Goal: Task Accomplishment & Management: Manage account settings

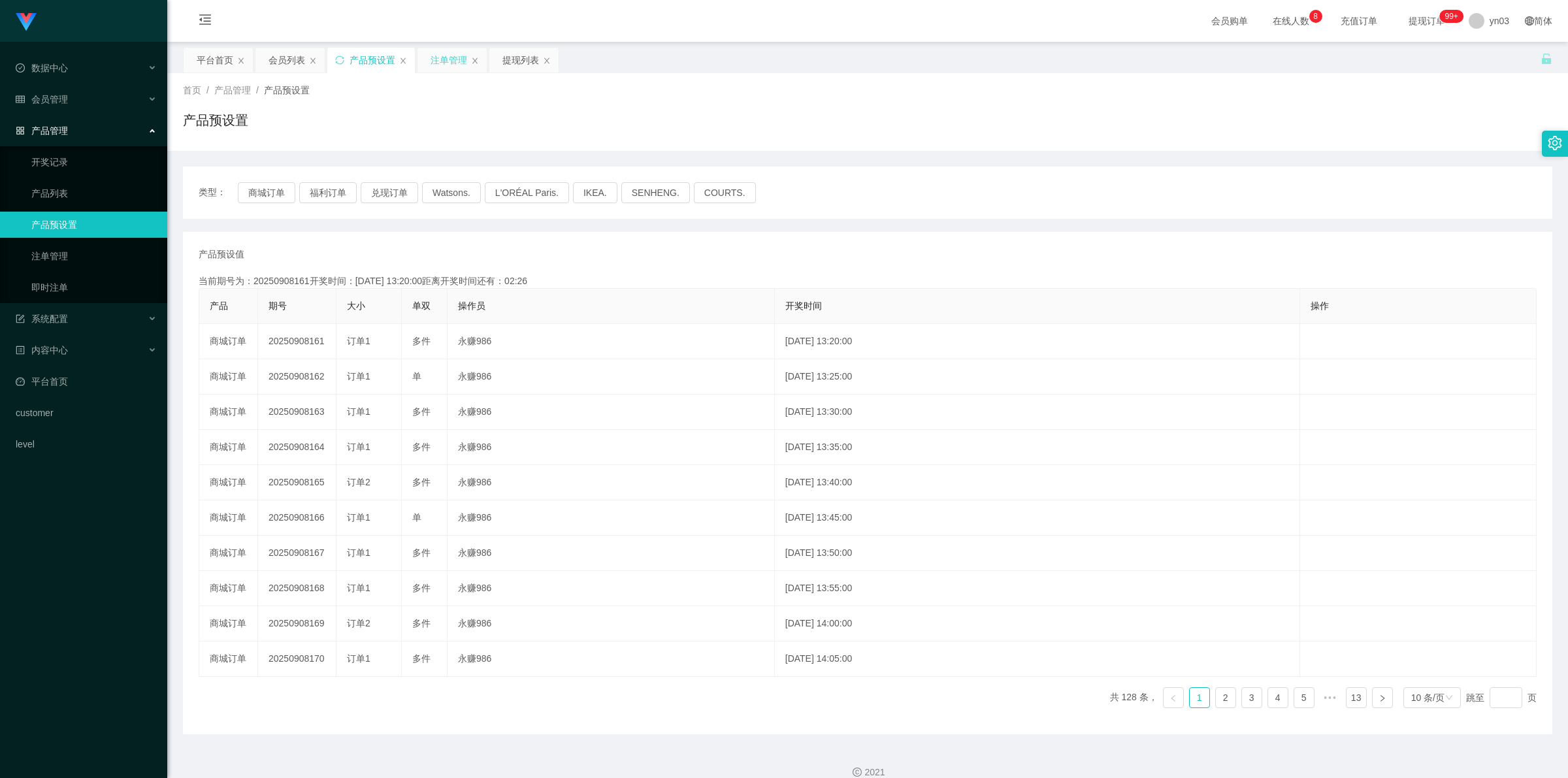
click at [450, 60] on div "注单管理" at bounding box center [448, 60] width 36 height 25
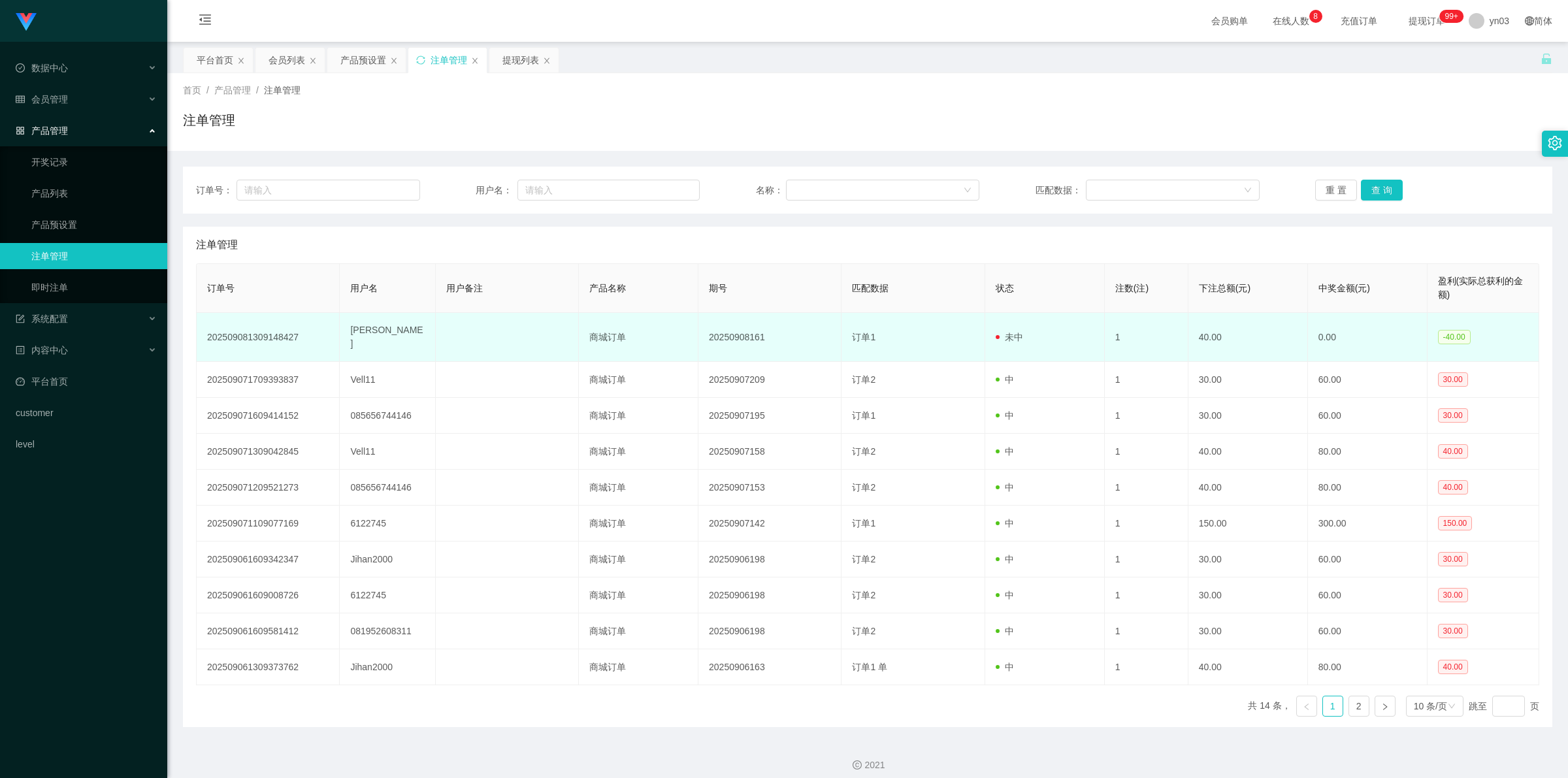
click at [264, 335] on td "202509081309148427" at bounding box center [268, 337] width 143 height 49
copy td "202509081309148427"
click at [369, 330] on td "[PERSON_NAME]" at bounding box center [387, 337] width 95 height 49
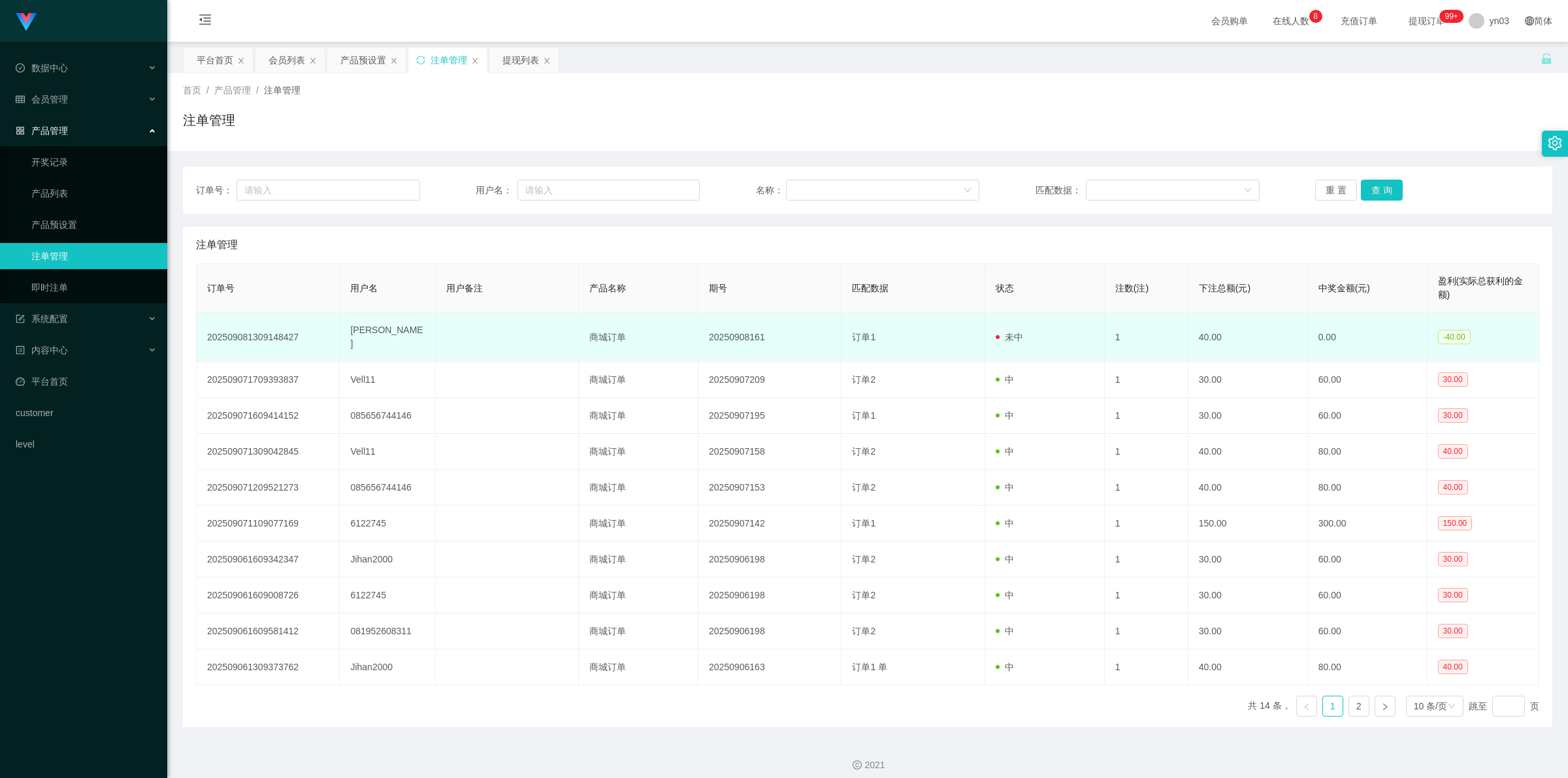
click at [369, 330] on td "[PERSON_NAME]" at bounding box center [387, 337] width 95 height 49
click at [350, 330] on td "[PERSON_NAME]" at bounding box center [387, 337] width 95 height 49
click at [350, 330] on td "[PERSON_NAME]" at bounding box center [387, 337] width 95 height 49
copy td "[PERSON_NAME]"
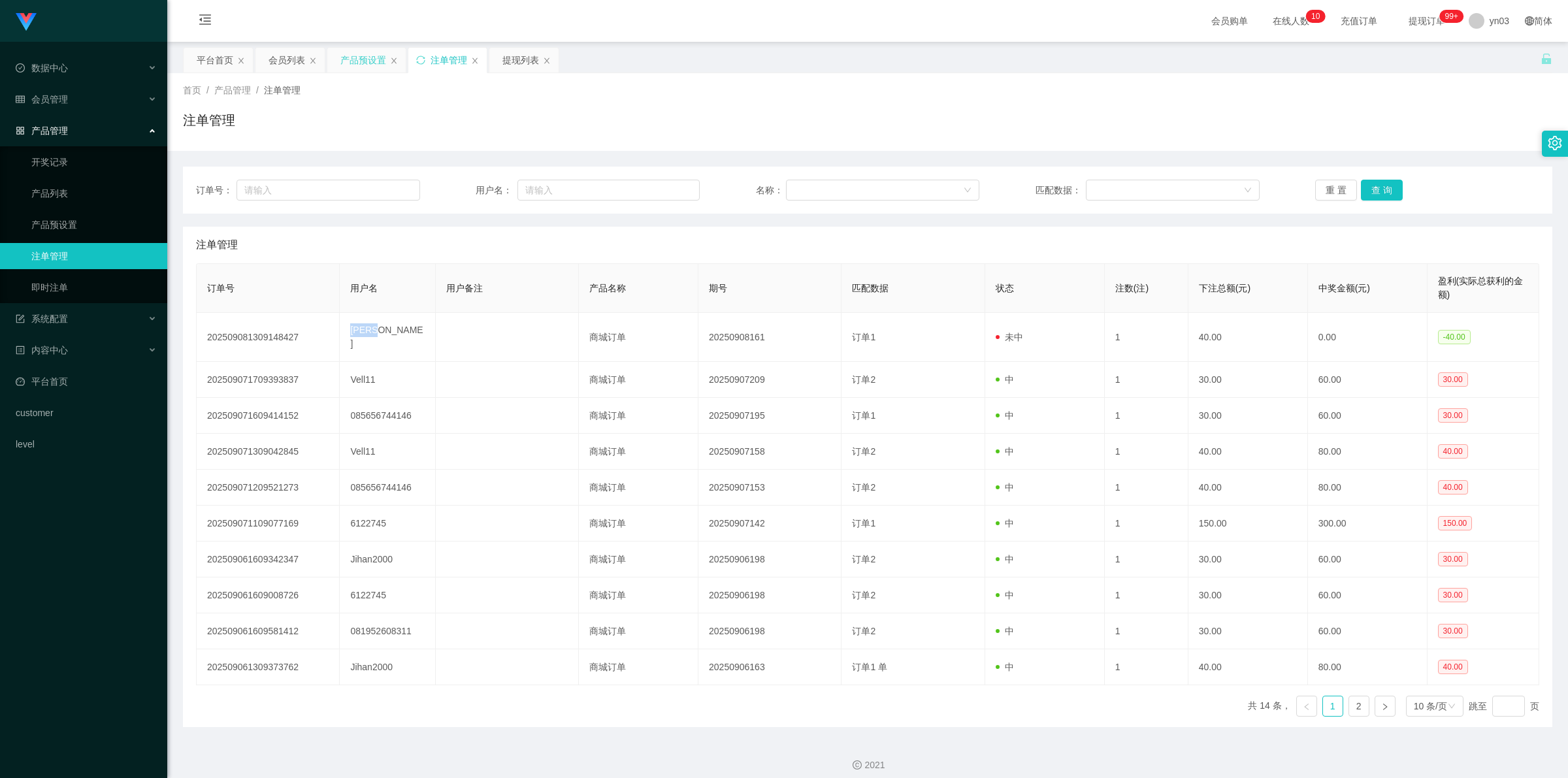
click at [350, 69] on div "产品预设置" at bounding box center [363, 60] width 45 height 25
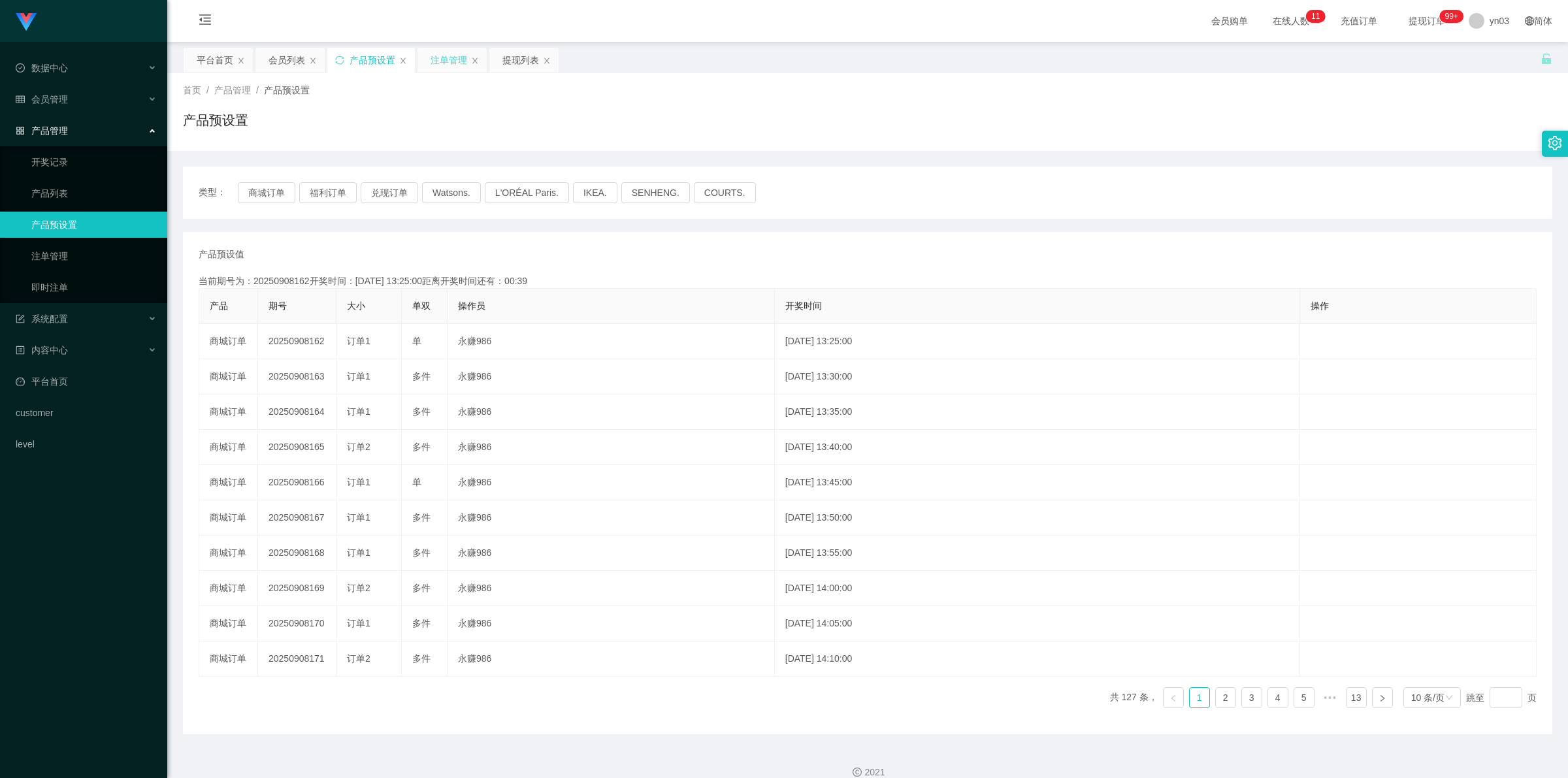
click at [450, 53] on div "注单管理" at bounding box center [448, 60] width 36 height 25
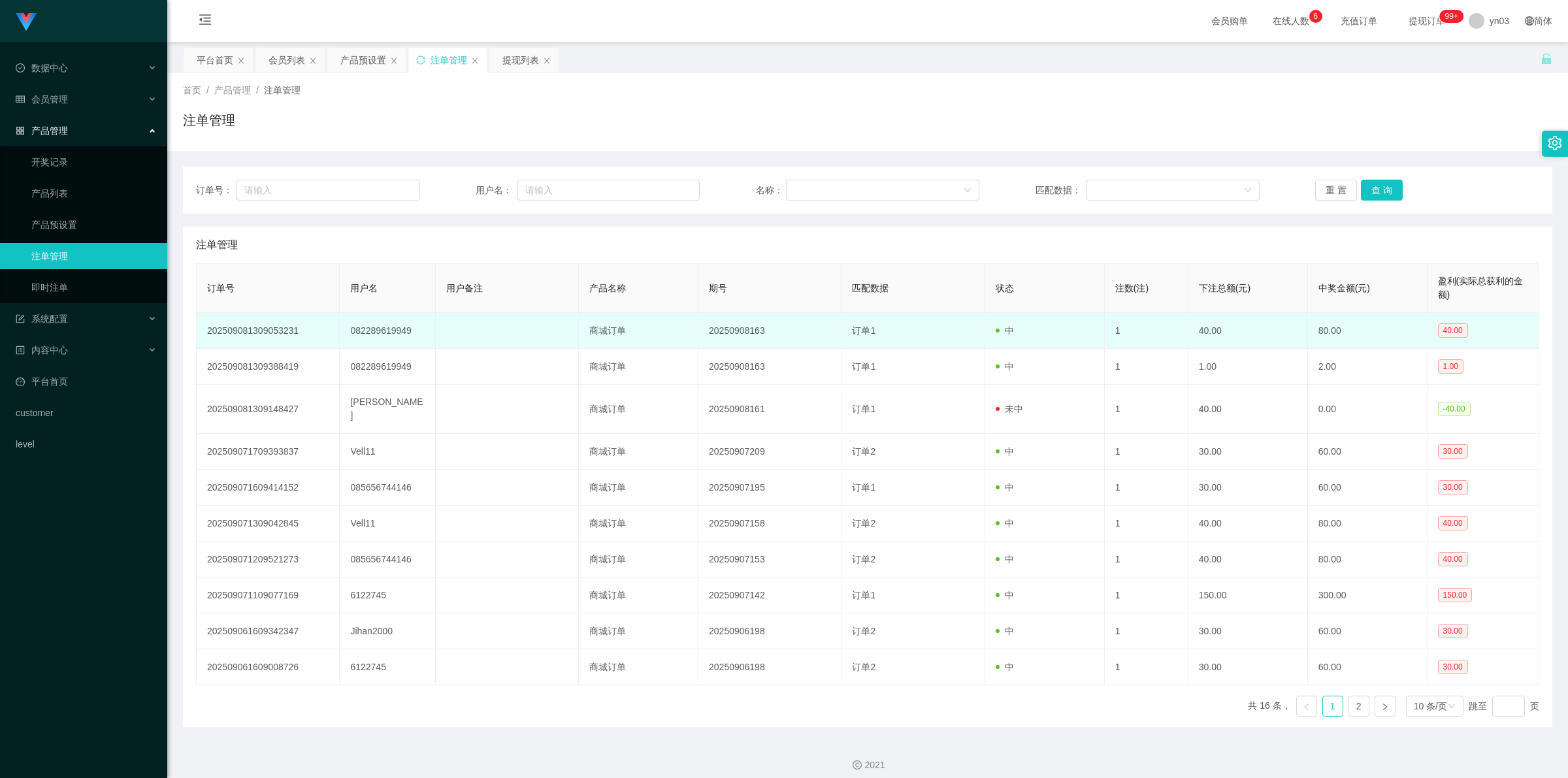
click at [396, 331] on td "082289619949" at bounding box center [387, 330] width 95 height 36
copy td "082289619949"
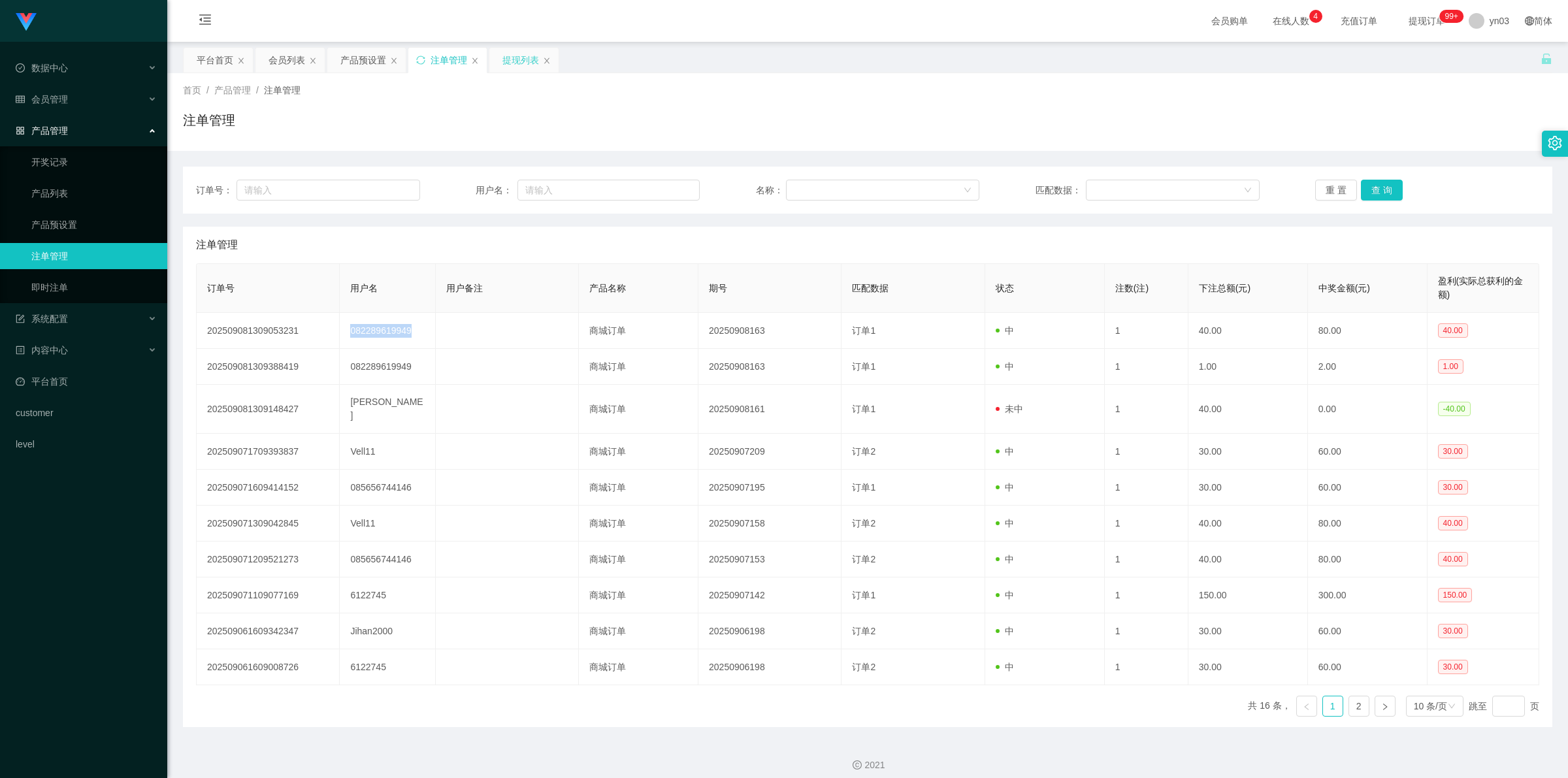
click at [518, 65] on div "提现列表" at bounding box center [520, 60] width 36 height 25
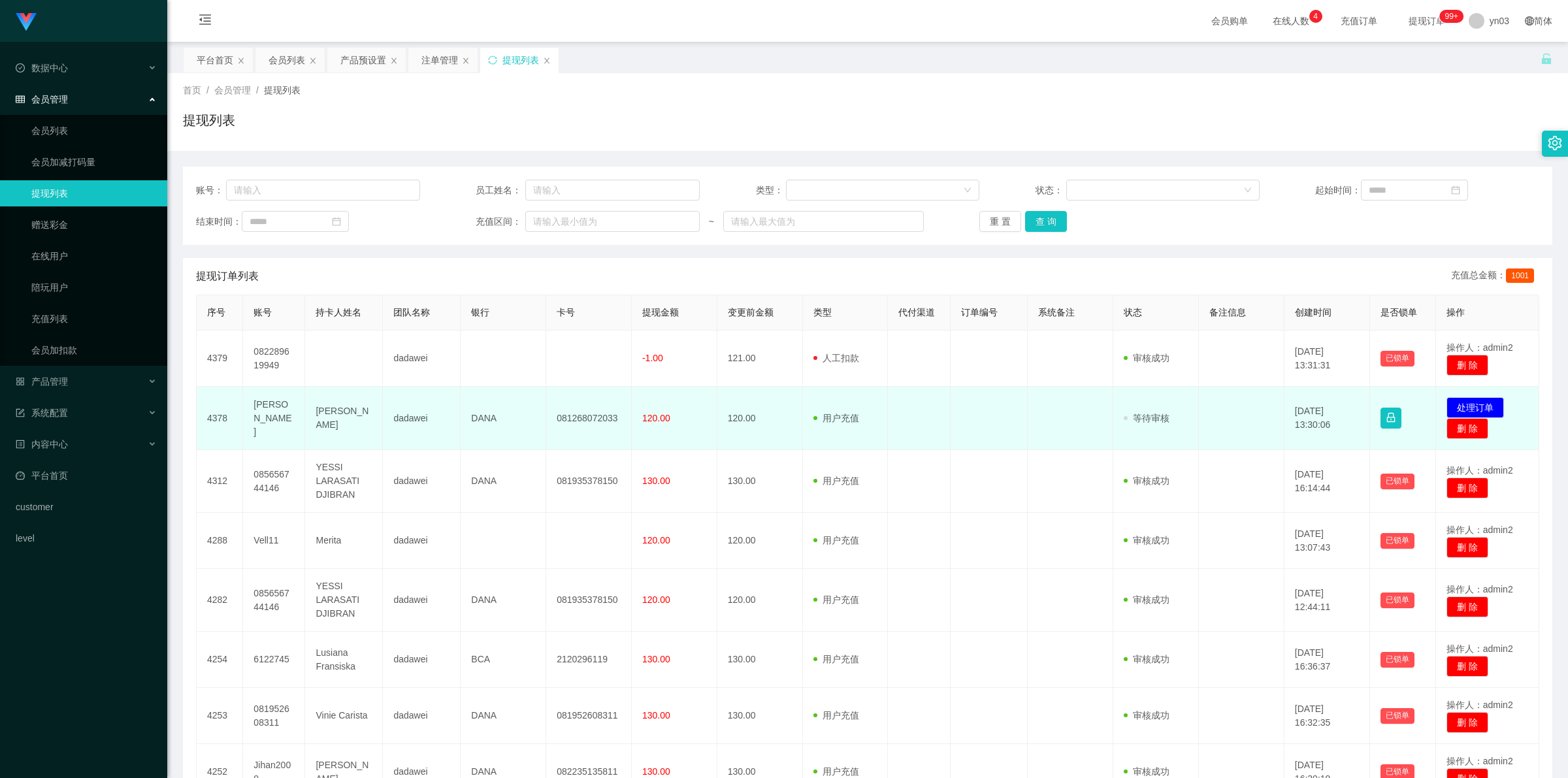
click at [273, 413] on td "[PERSON_NAME]" at bounding box center [274, 418] width 62 height 63
click at [273, 413] on td "Erika" at bounding box center [274, 418] width 62 height 63
click at [249, 417] on td "[PERSON_NAME]" at bounding box center [274, 418] width 62 height 63
copy td "[PERSON_NAME]"
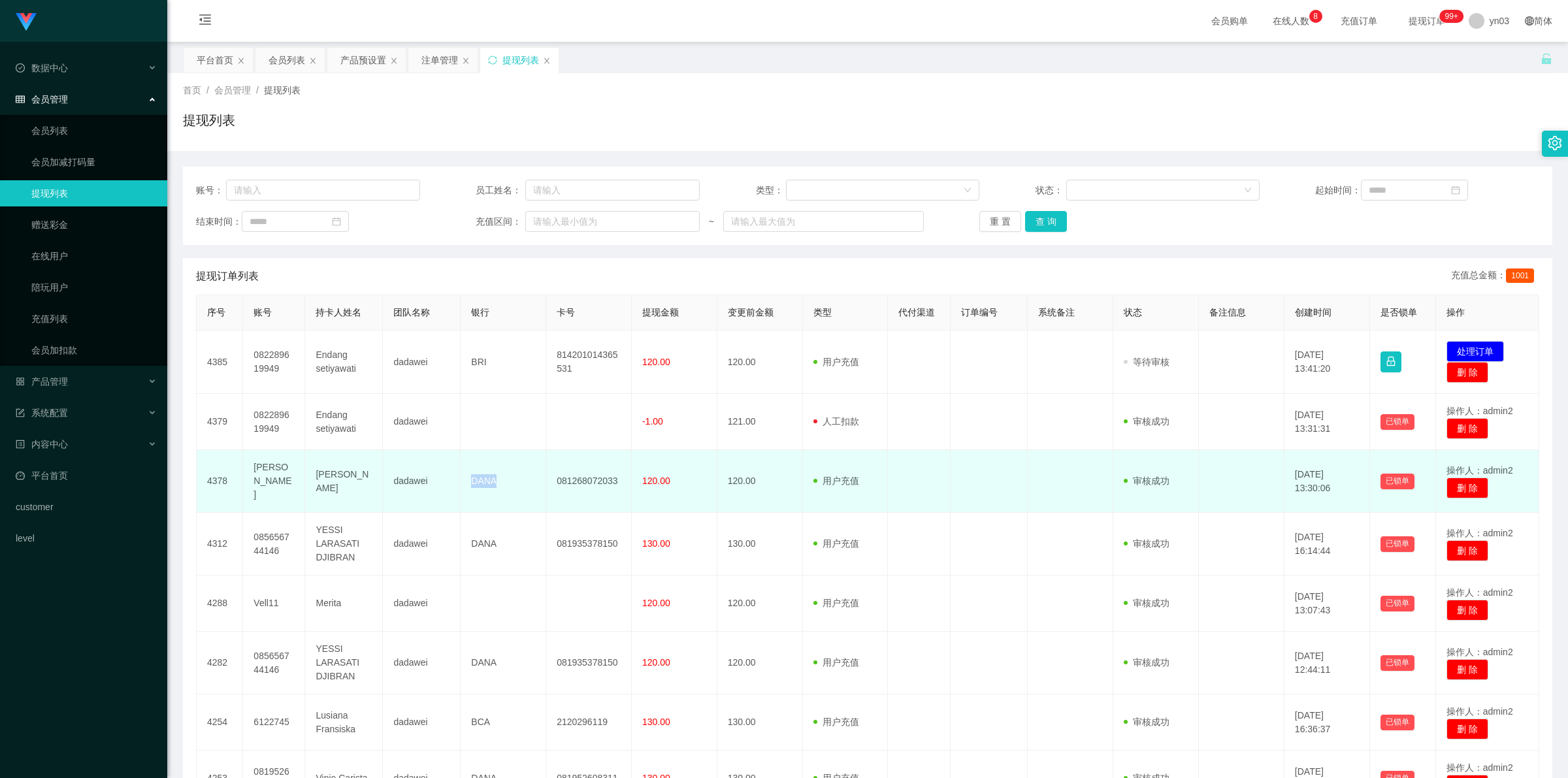
drag, startPoint x: 458, startPoint y: 482, endPoint x: 517, endPoint y: 482, distance: 59.0
click at [413, 288] on td "DANA" at bounding box center [503, 481] width 85 height 63
copy td "DANA"
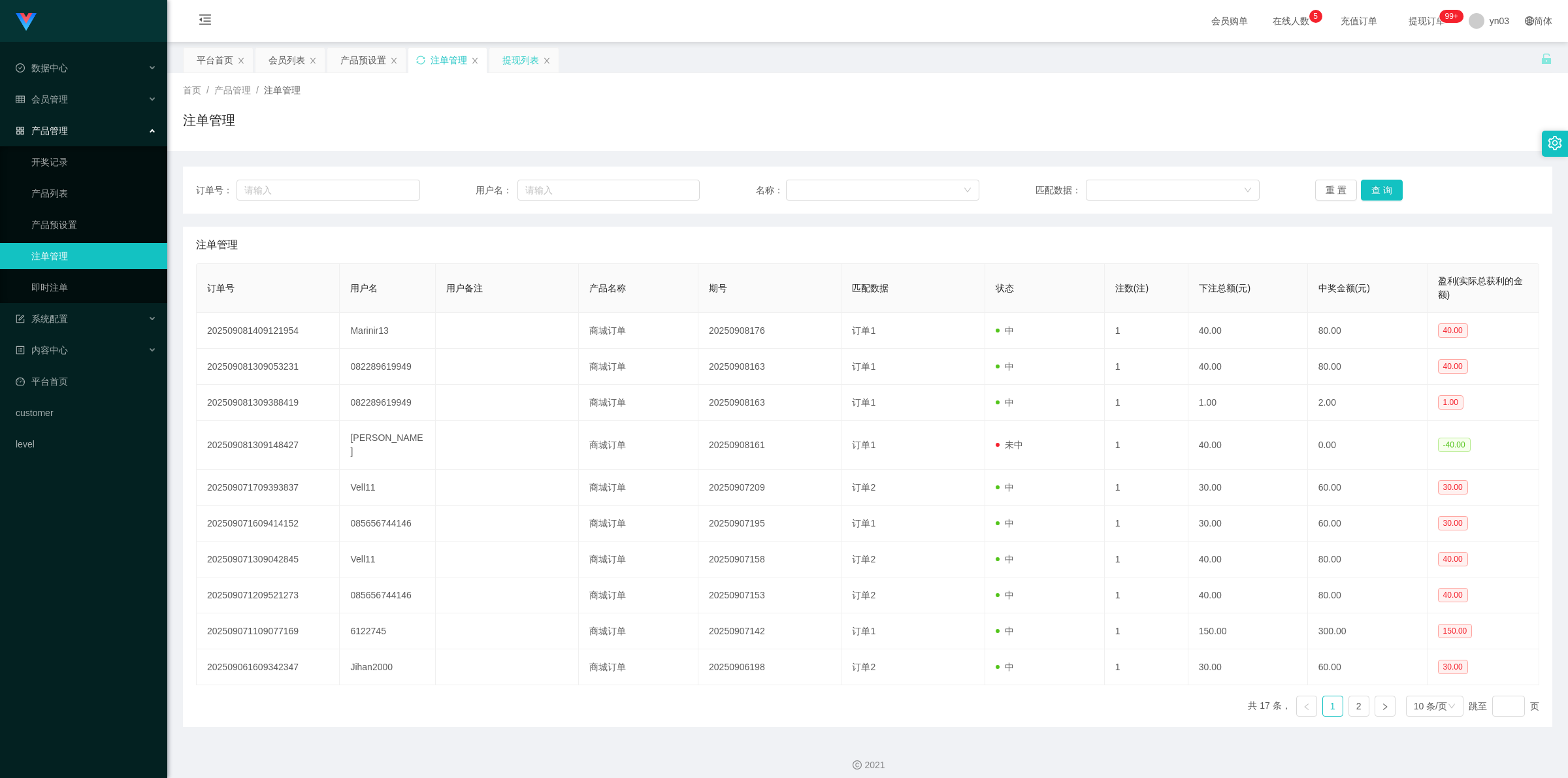
click at [513, 63] on div "提现列表" at bounding box center [520, 60] width 36 height 25
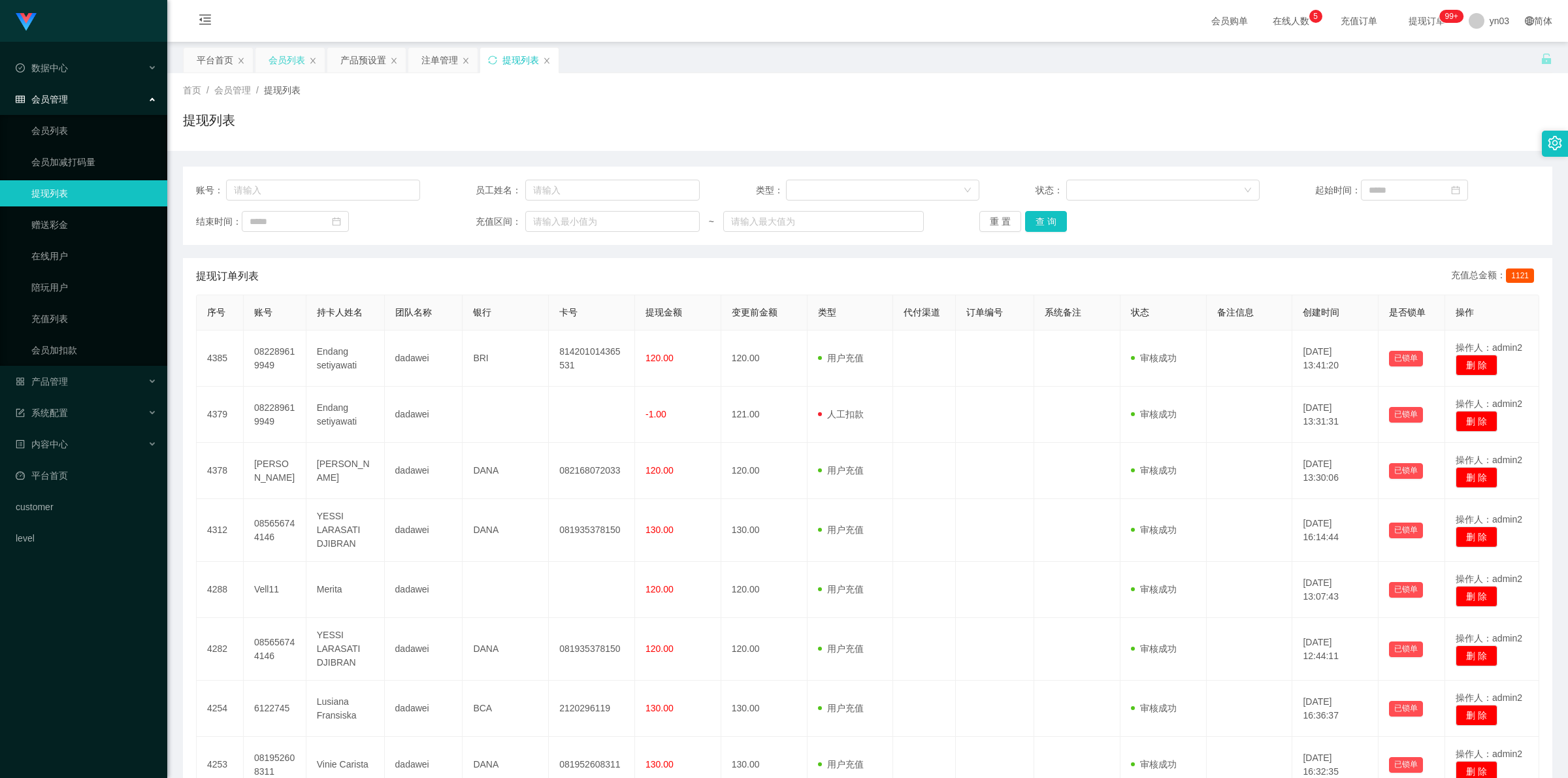
click at [291, 65] on div "会员列表" at bounding box center [286, 60] width 36 height 25
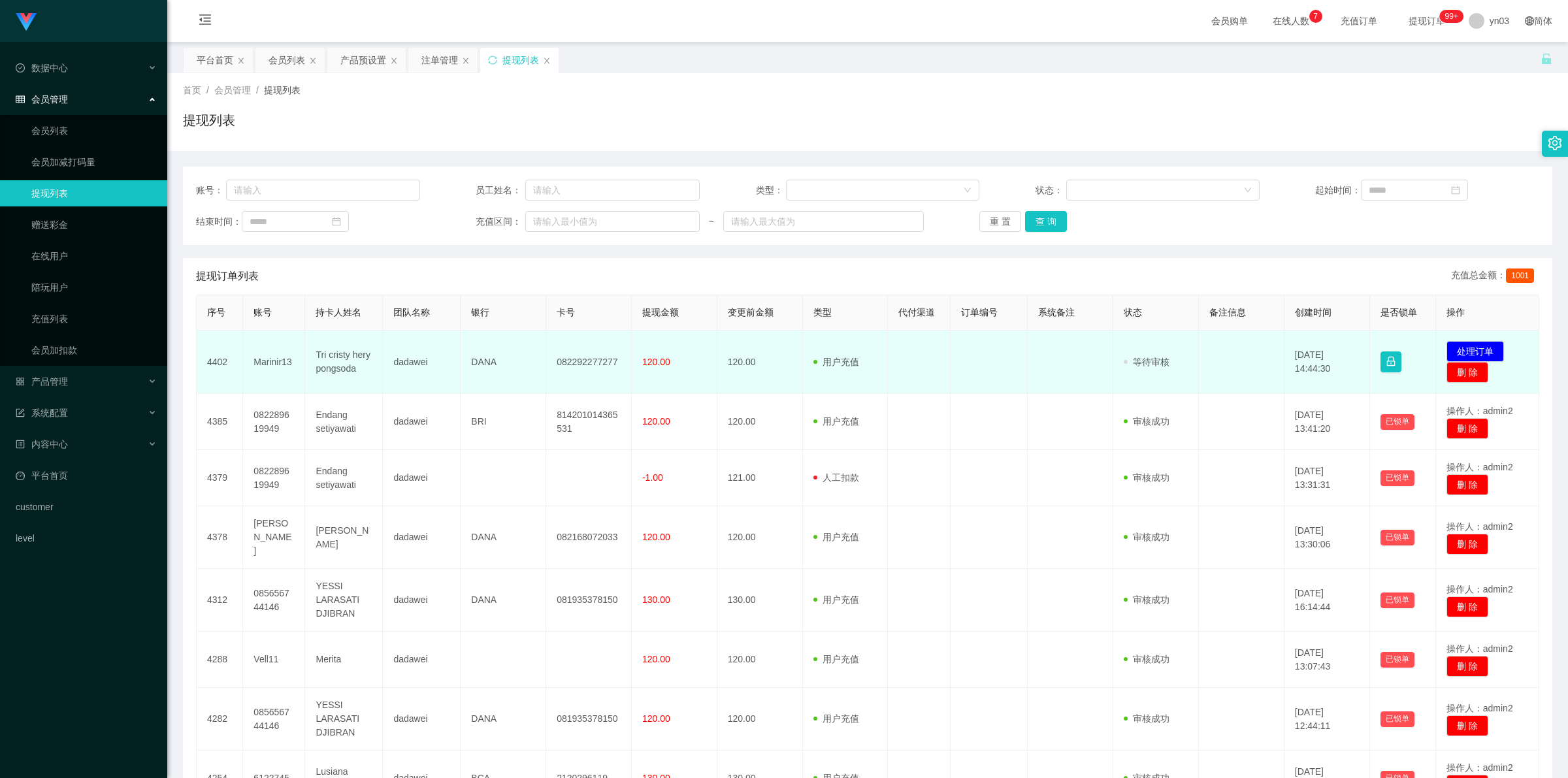
click at [325, 288] on td "Tri cristy hery pongsoda" at bounding box center [343, 362] width 77 height 63
drag, startPoint x: 285, startPoint y: 377, endPoint x: 377, endPoint y: 382, distance: 92.1
click at [377, 288] on tr "4402 Marinir13 Tri cristy hery pongsoda dadawei DANA 082292277277 120.00 120.00…" at bounding box center [867, 362] width 1342 height 63
copy tr "Marinir13 Tri cristy hery pongsoda"
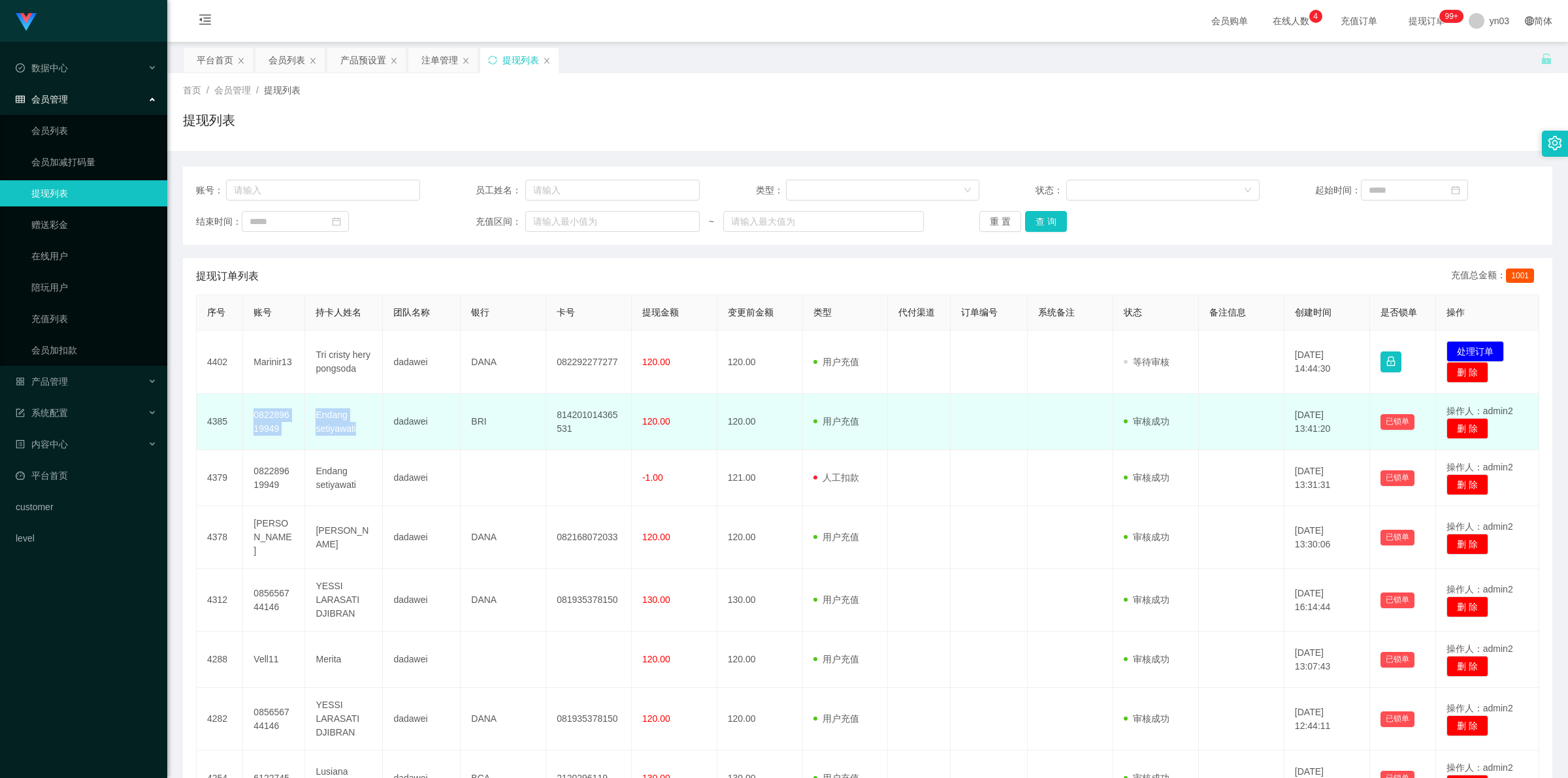
drag, startPoint x: 250, startPoint y: 413, endPoint x: 369, endPoint y: 436, distance: 121.2
click at [369, 288] on tr "4385 082289619949 Endang setiyawati dadawei BRI 814201014365531 120.00 120.00 用…" at bounding box center [867, 421] width 1342 height 56
copy tr "082289619949 Endang setiyawati"
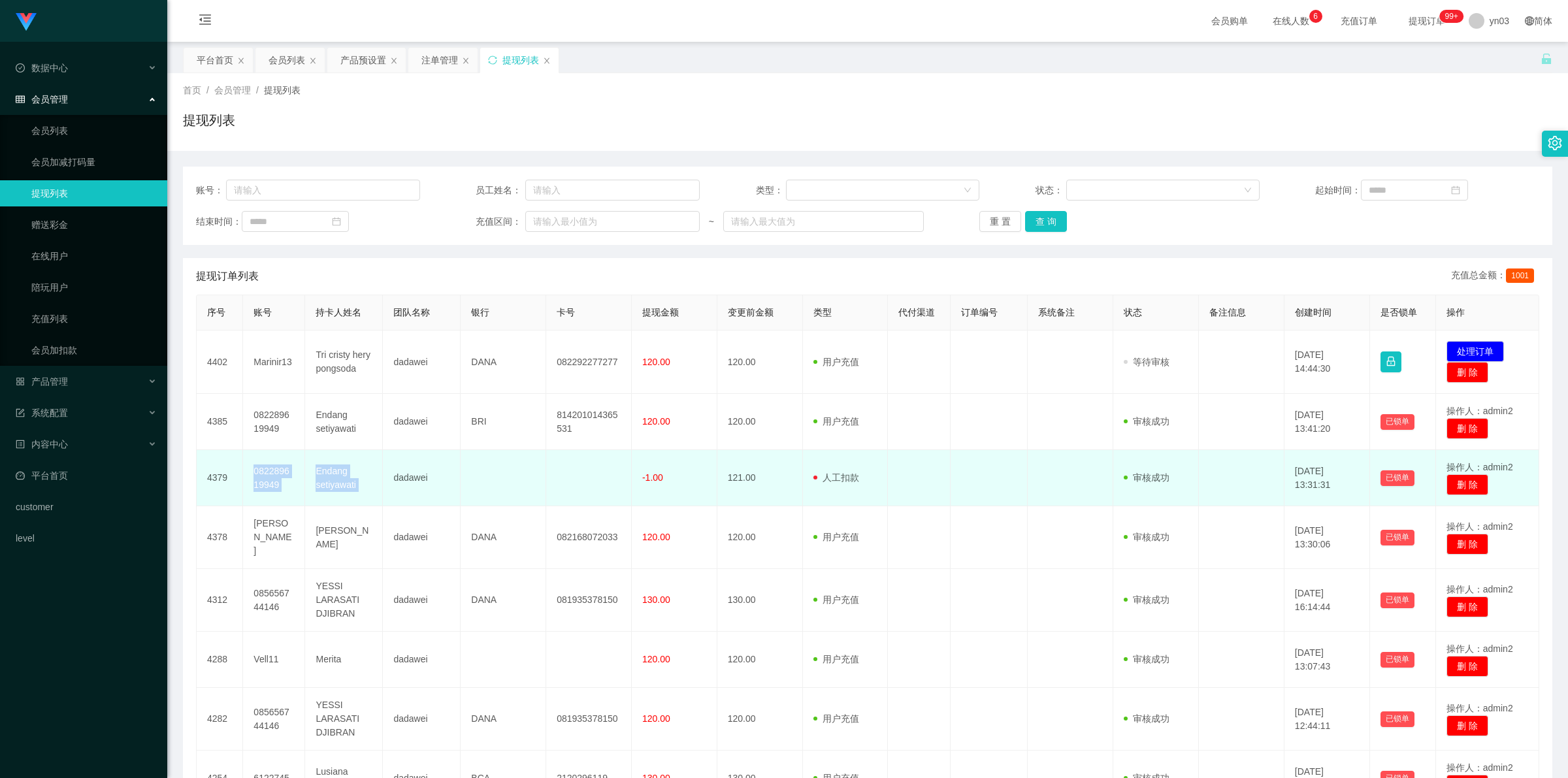
drag, startPoint x: 252, startPoint y: 469, endPoint x: 384, endPoint y: 497, distance: 134.9
click at [384, 288] on tr "4379 082289619949 Endang setiyawati dadawei -1.00 121.00 用户充值 人工扣款 审核驳回 审核成功 等待…" at bounding box center [867, 477] width 1342 height 56
copy tr "082289619949 Endang setiyawati"
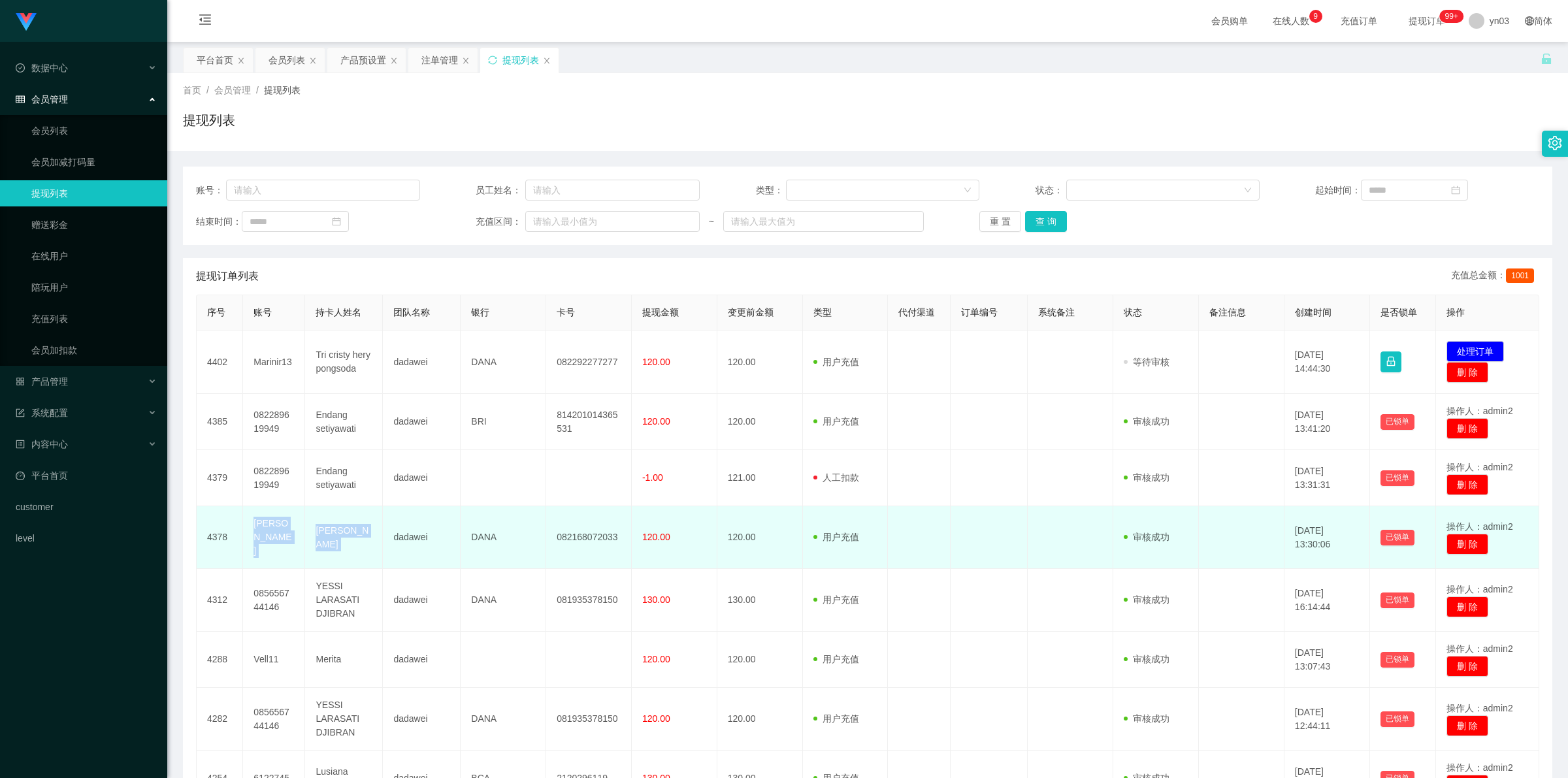
drag, startPoint x: 246, startPoint y: 537, endPoint x: 383, endPoint y: 541, distance: 137.1
click at [383, 288] on tr "4378 Erika Erika Sinari dadawei DANA 082168072033 120.00 120.00 用户充值 人工扣款 审核驳回 …" at bounding box center [867, 538] width 1342 height 63
copy tr "Erika Erika Sinari"
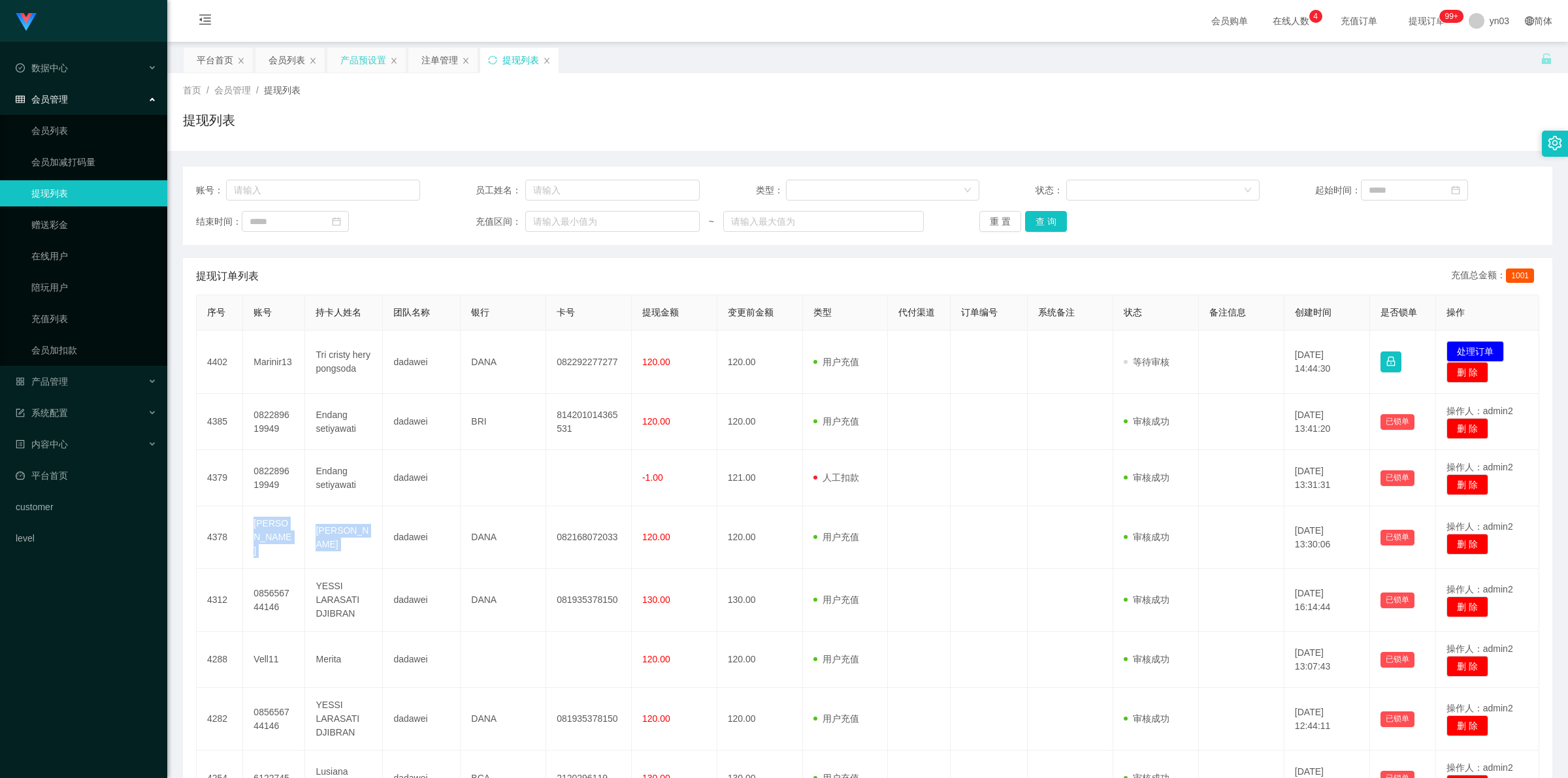
click at [347, 60] on div "产品预设置" at bounding box center [363, 60] width 45 height 25
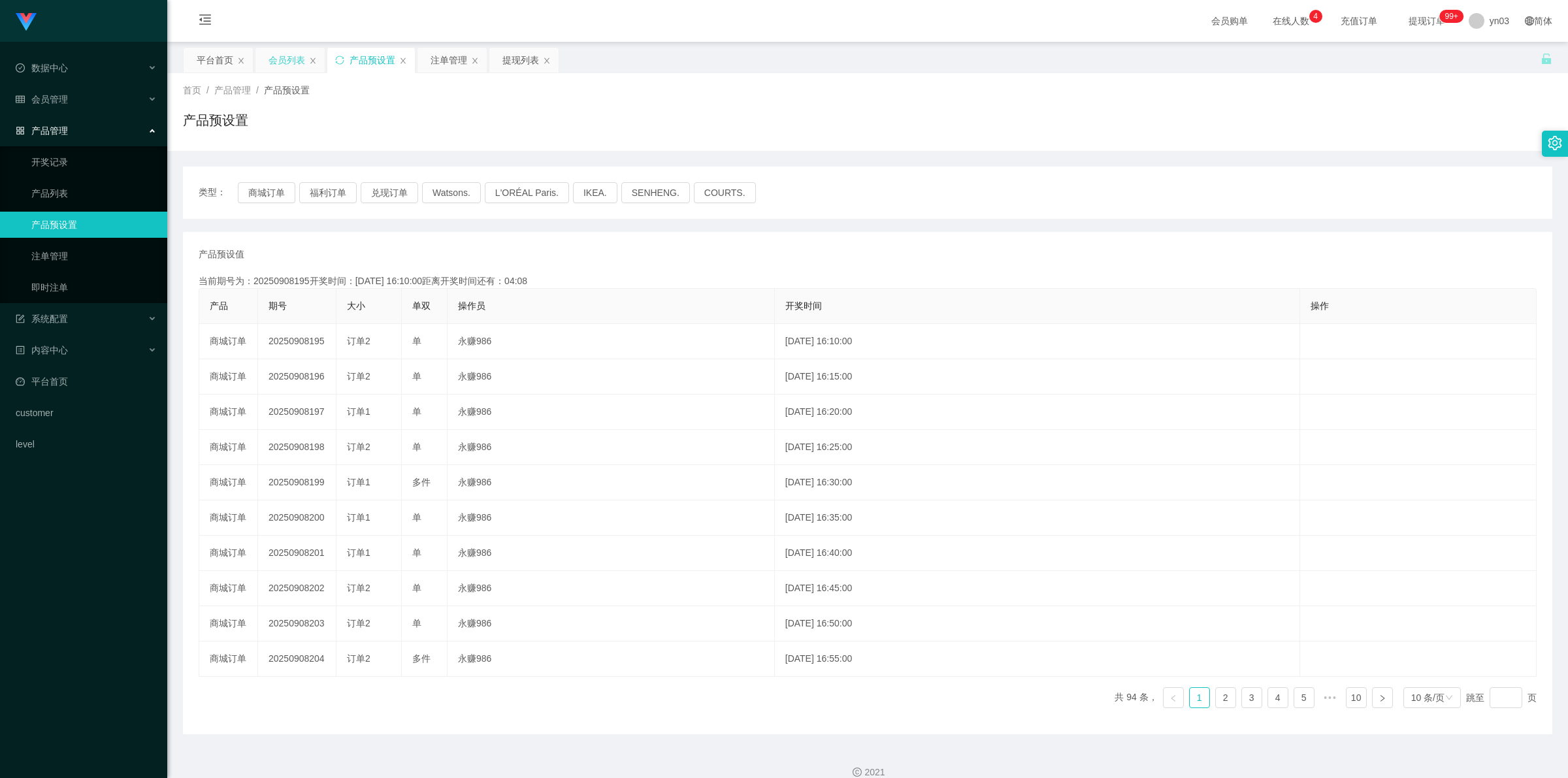
click at [282, 60] on div "会员列表" at bounding box center [286, 60] width 36 height 25
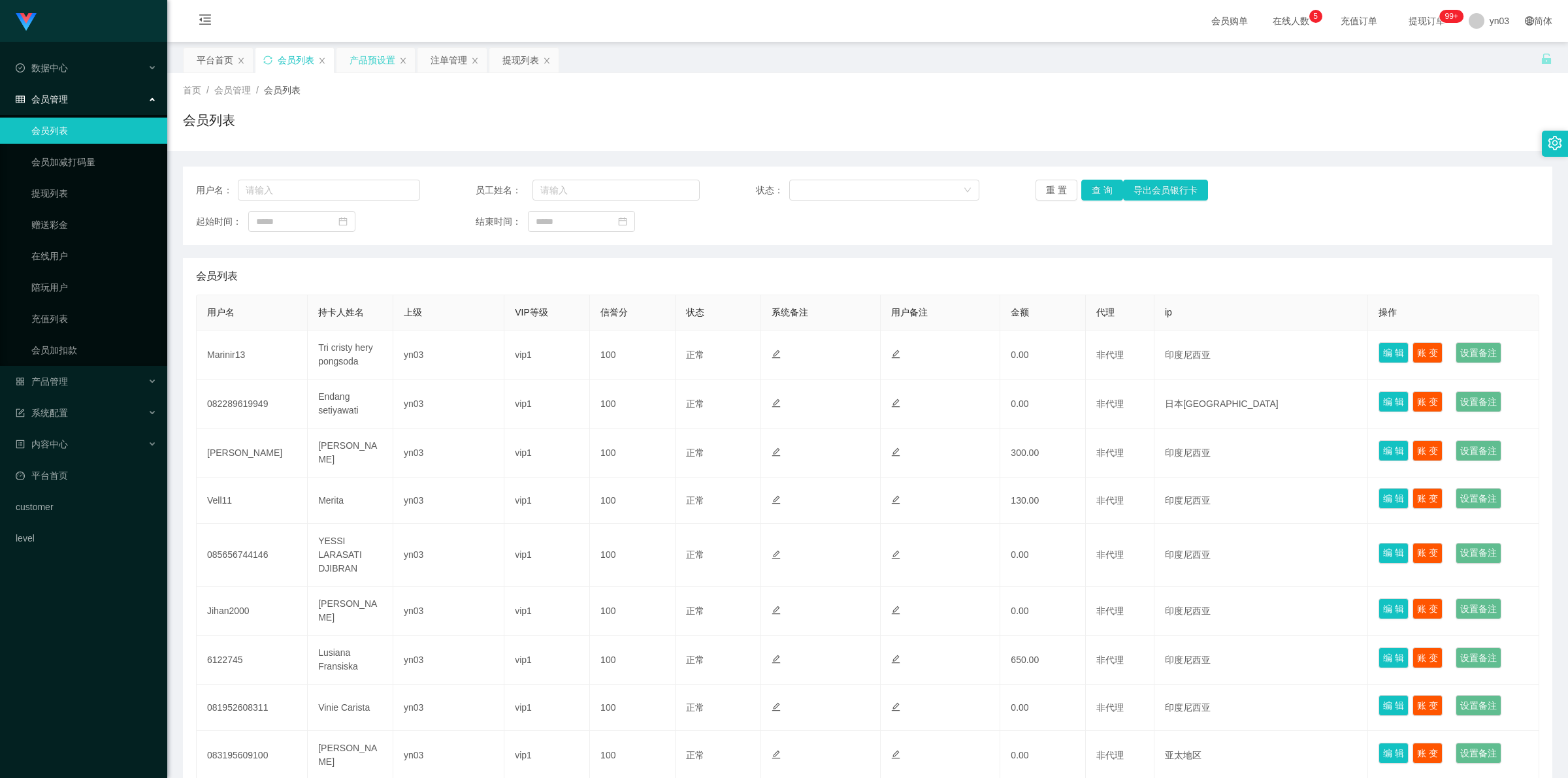
click at [379, 60] on div "产品预设置" at bounding box center [372, 60] width 45 height 25
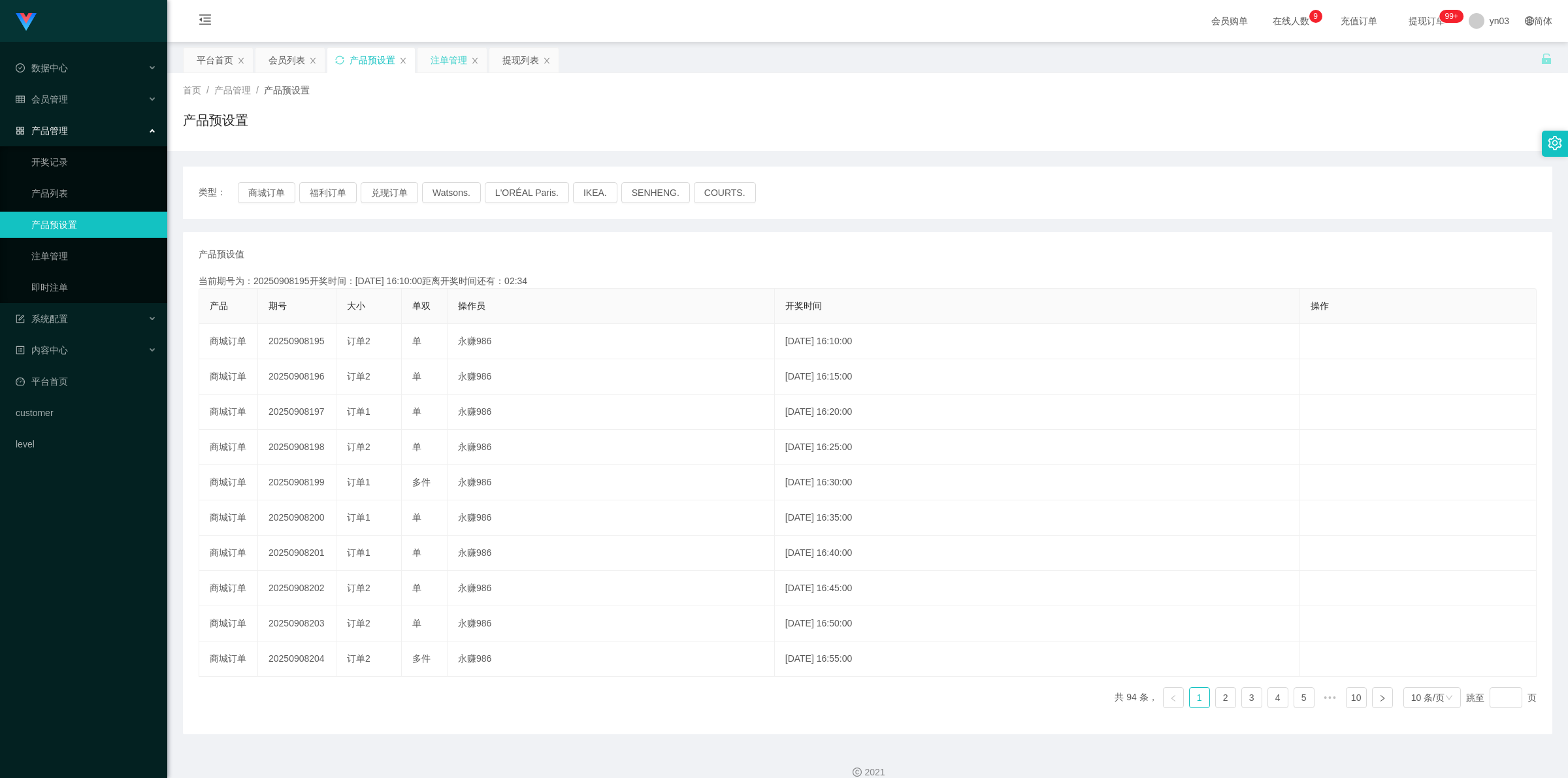
click at [413, 59] on div "注单管理" at bounding box center [448, 60] width 36 height 25
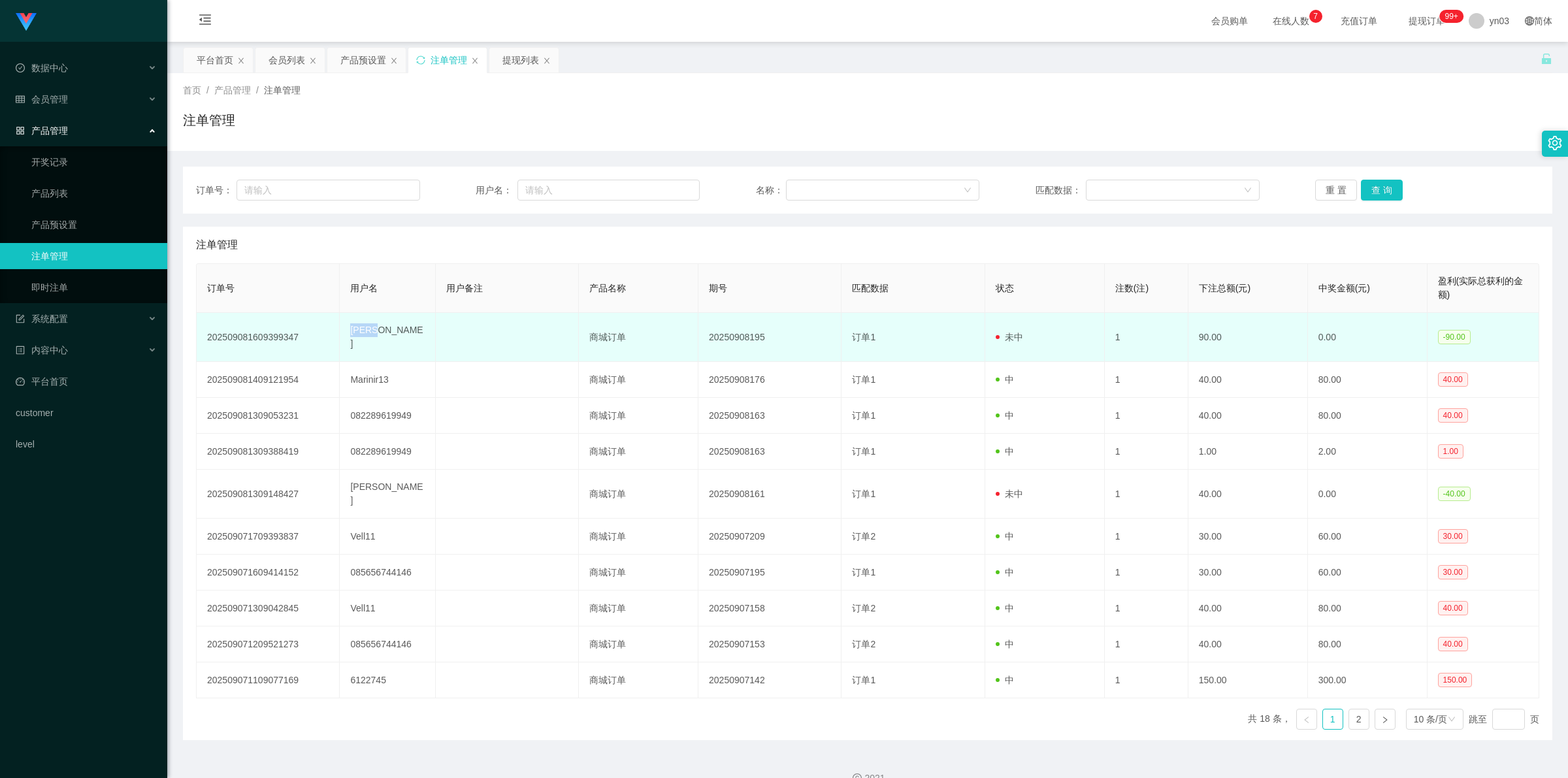
click at [354, 328] on td "[PERSON_NAME]" at bounding box center [387, 337] width 95 height 49
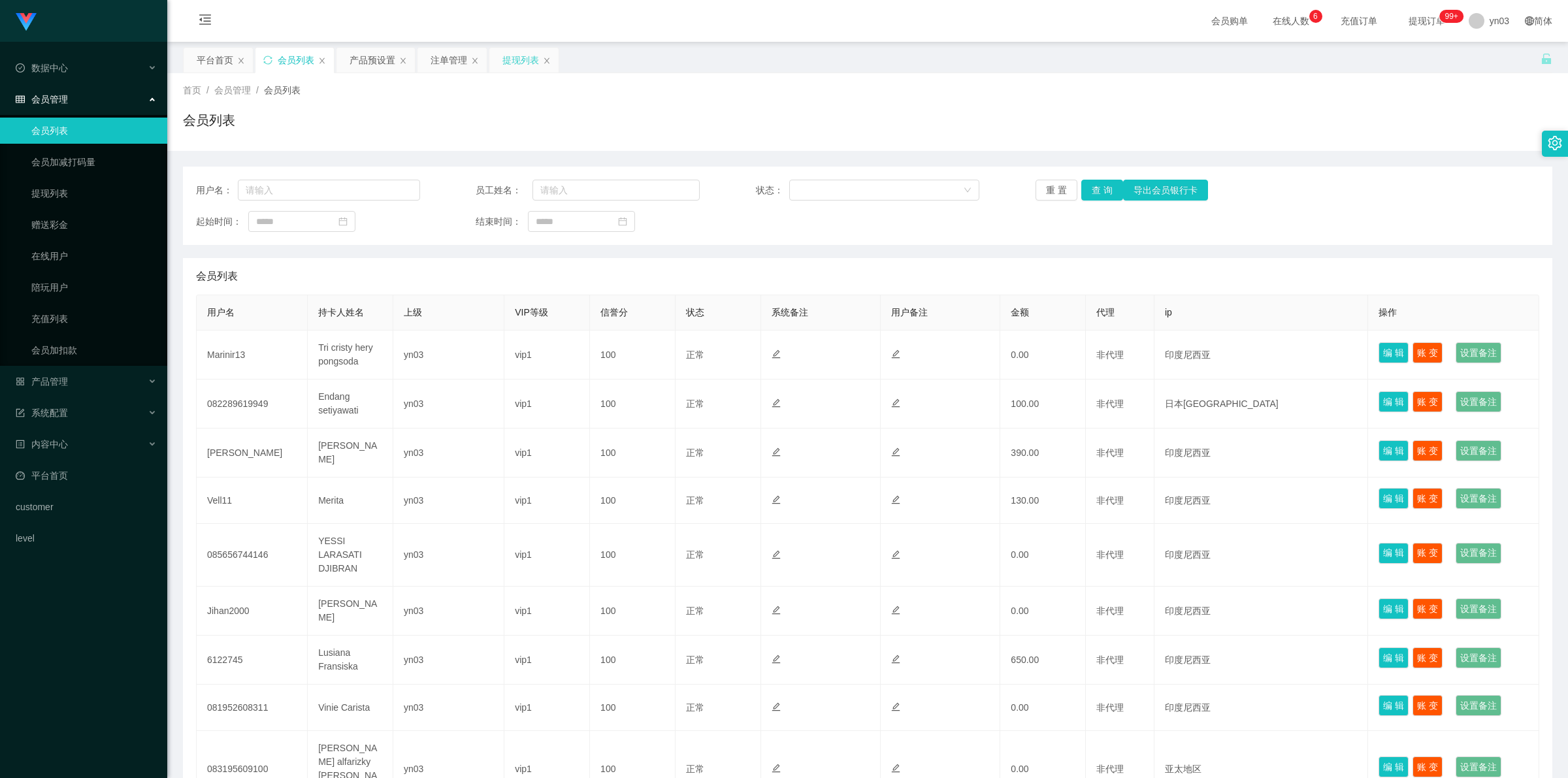
click at [515, 59] on div "提现列表" at bounding box center [520, 60] width 36 height 25
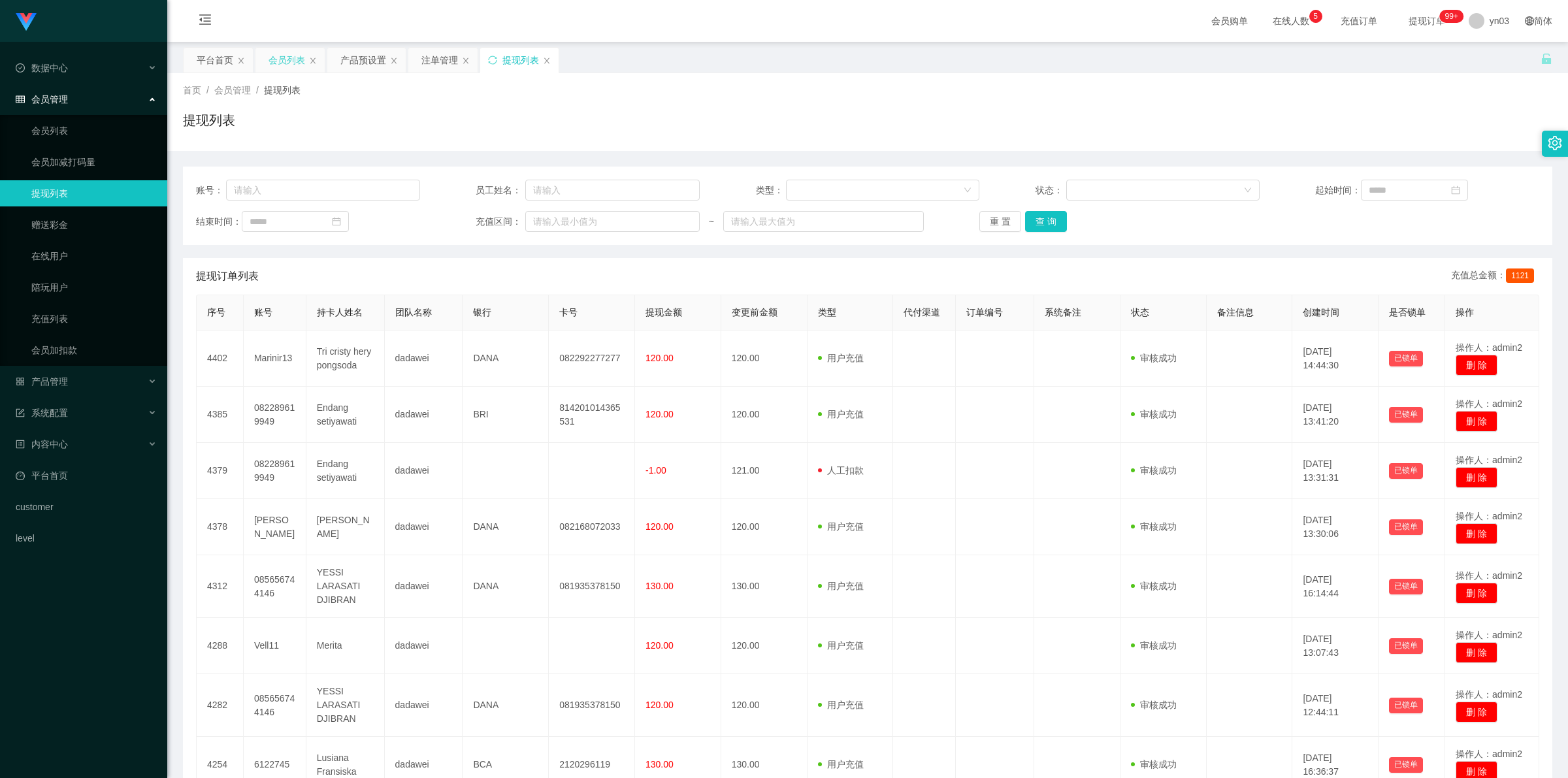
click at [286, 55] on div "会员列表" at bounding box center [286, 60] width 36 height 25
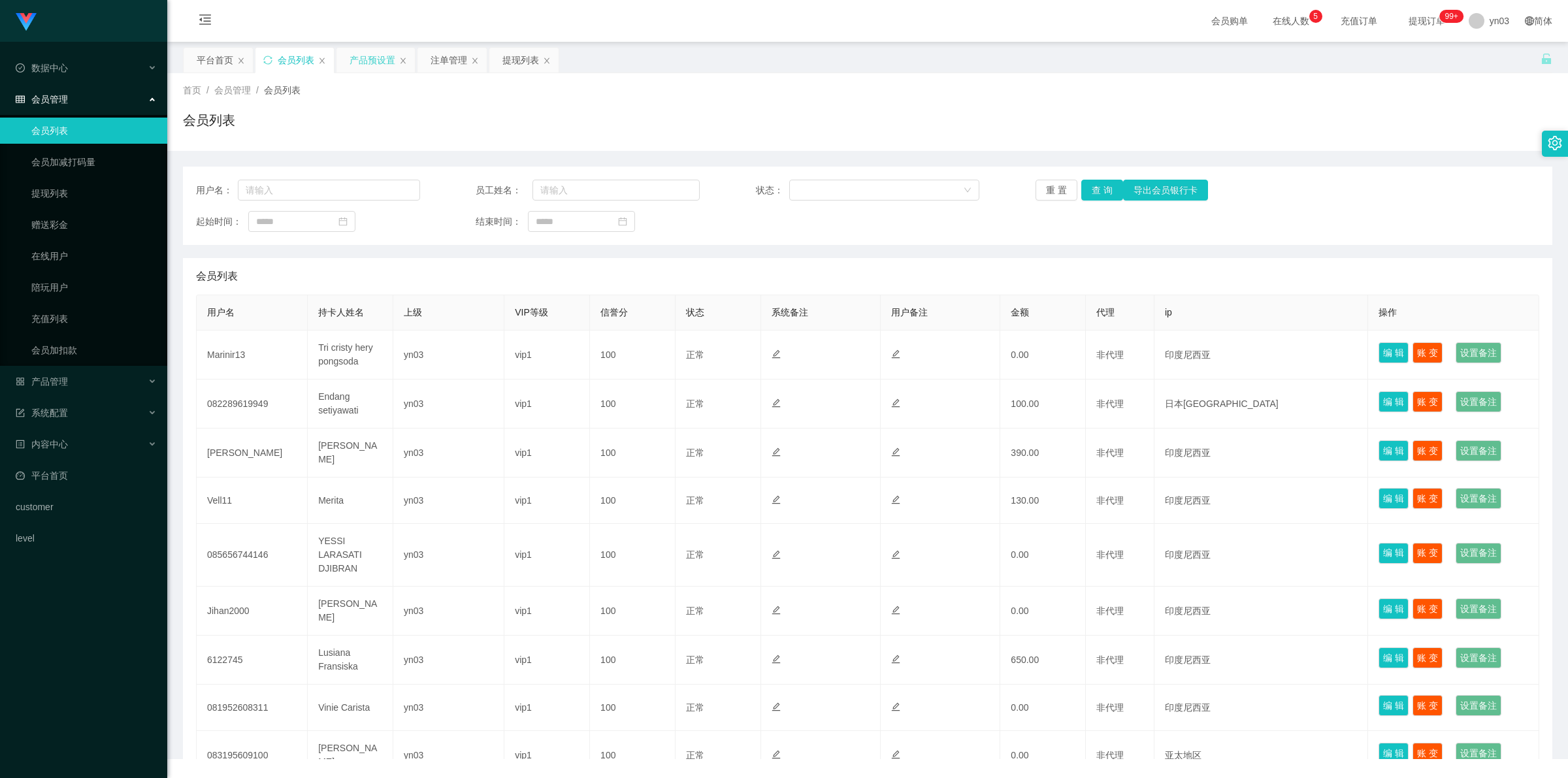
click at [351, 60] on div "产品预设置" at bounding box center [372, 60] width 45 height 25
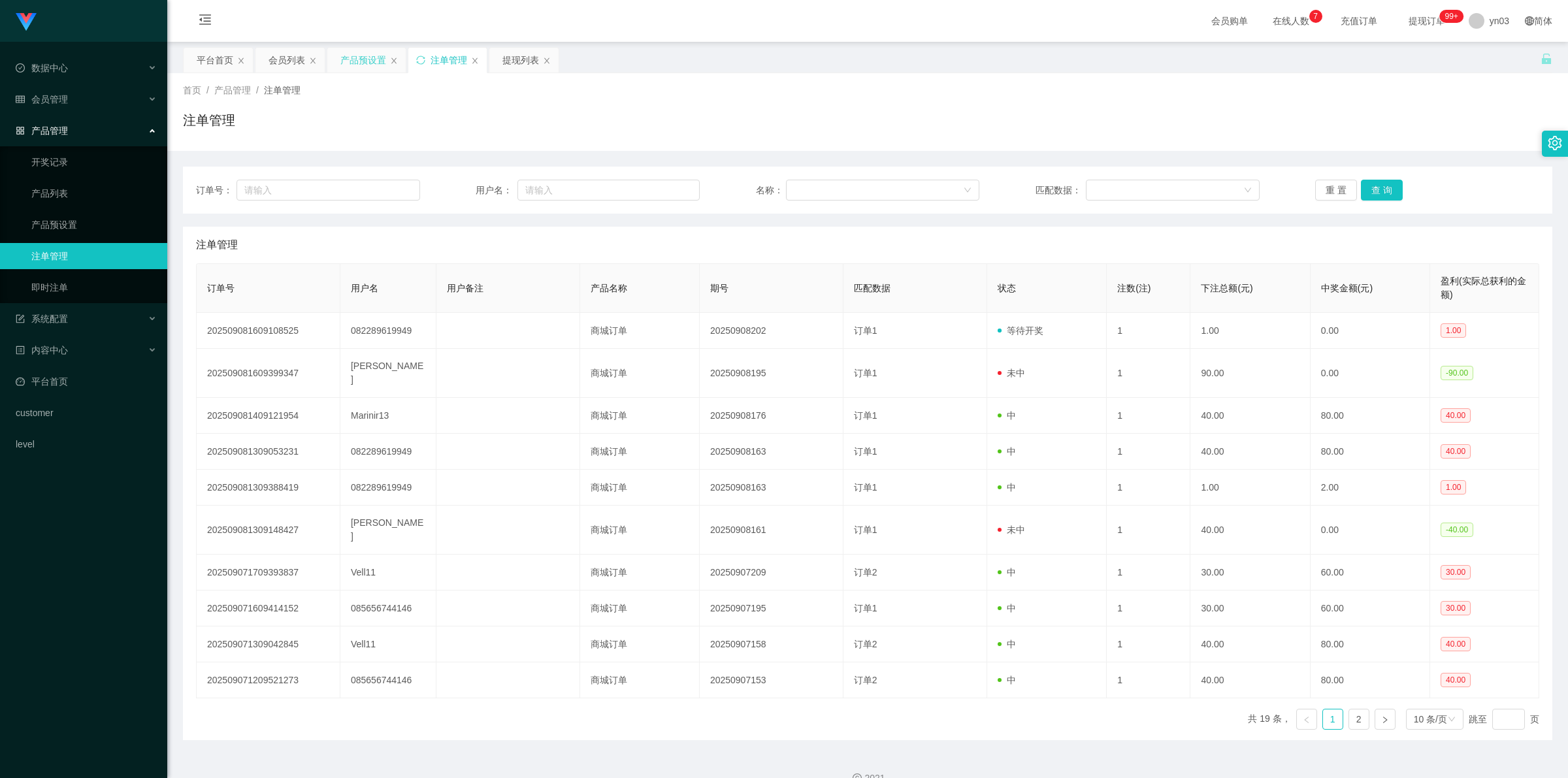
click at [352, 62] on div "产品预设置" at bounding box center [363, 60] width 45 height 25
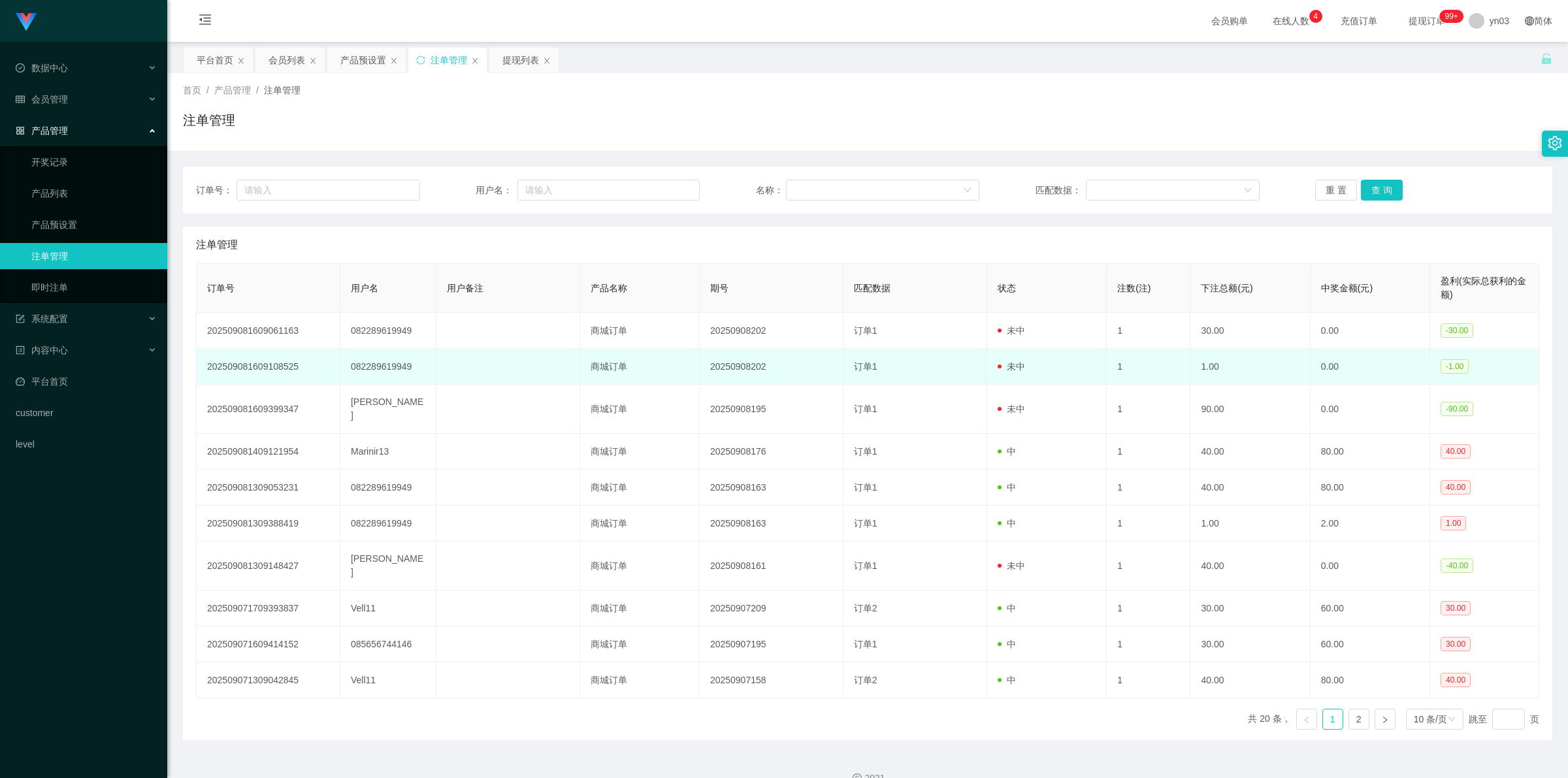
click at [799, 366] on td "20250908202" at bounding box center [772, 367] width 144 height 36
click at [393, 364] on td "082289619949" at bounding box center [388, 367] width 96 height 36
click at [394, 364] on td "082289619949" at bounding box center [388, 367] width 96 height 36
copy td "082289619949"
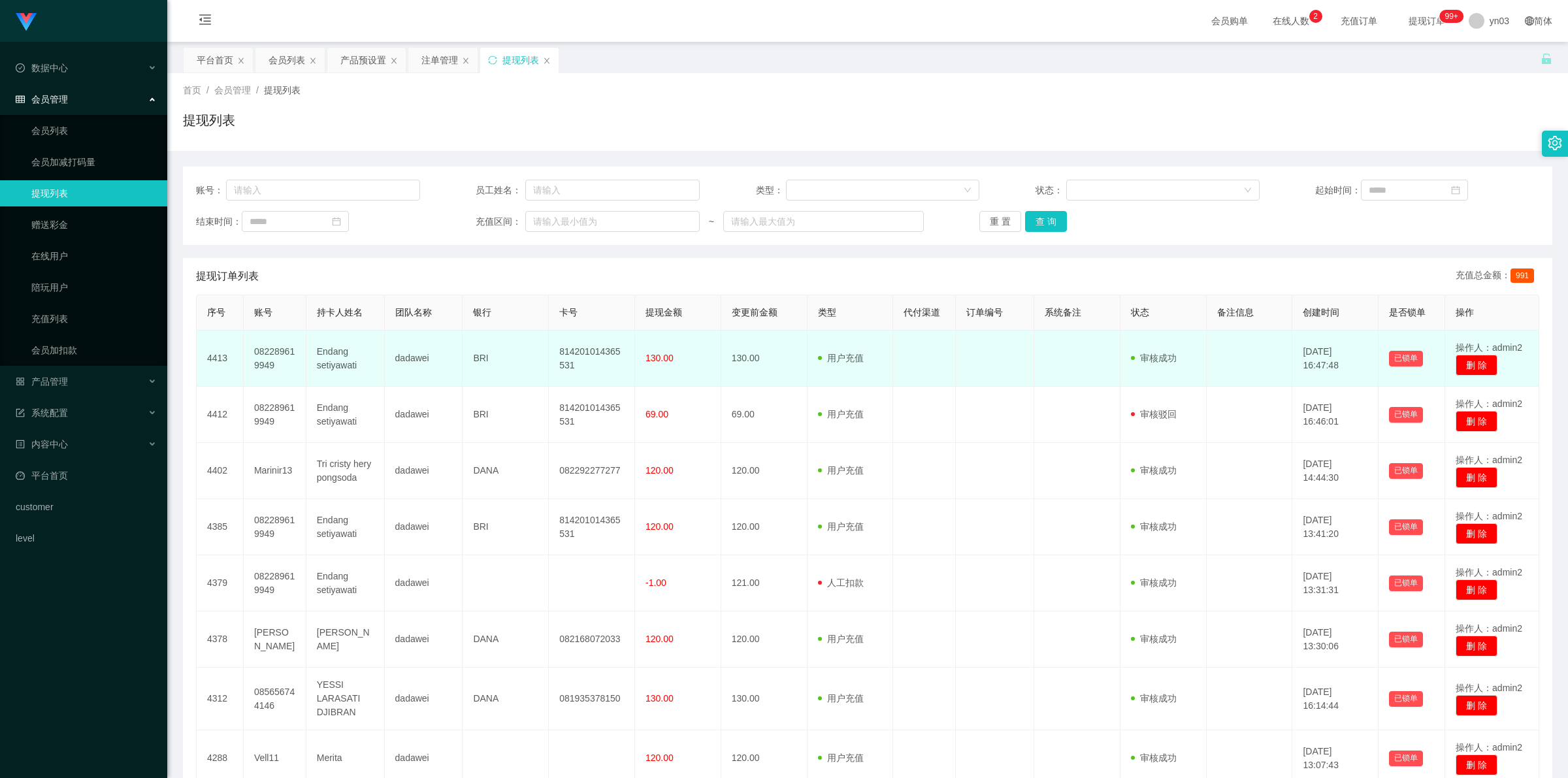
click at [504, 331] on td "BRI" at bounding box center [505, 358] width 86 height 56
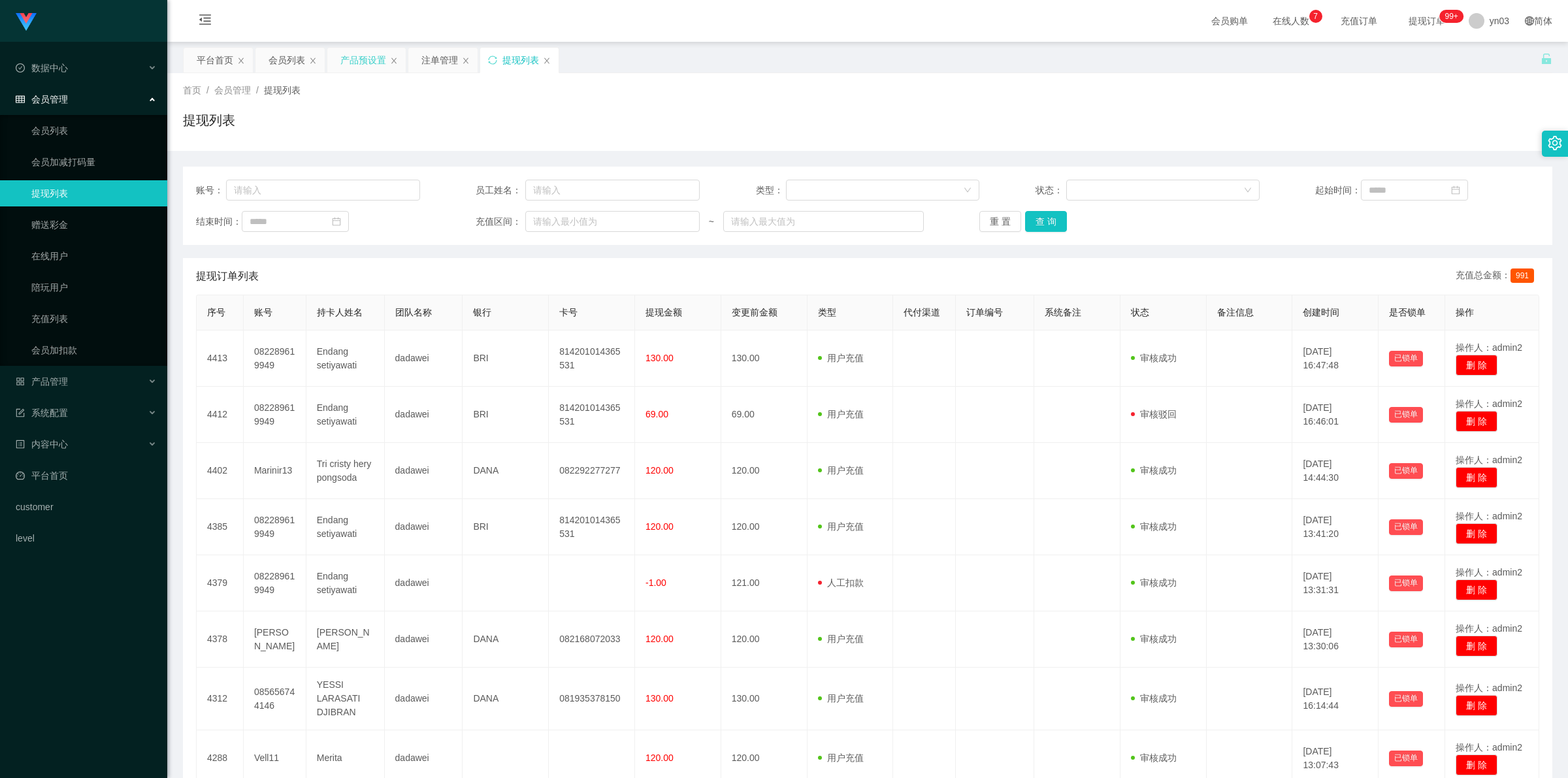
click at [354, 53] on div "产品预设置" at bounding box center [363, 60] width 45 height 25
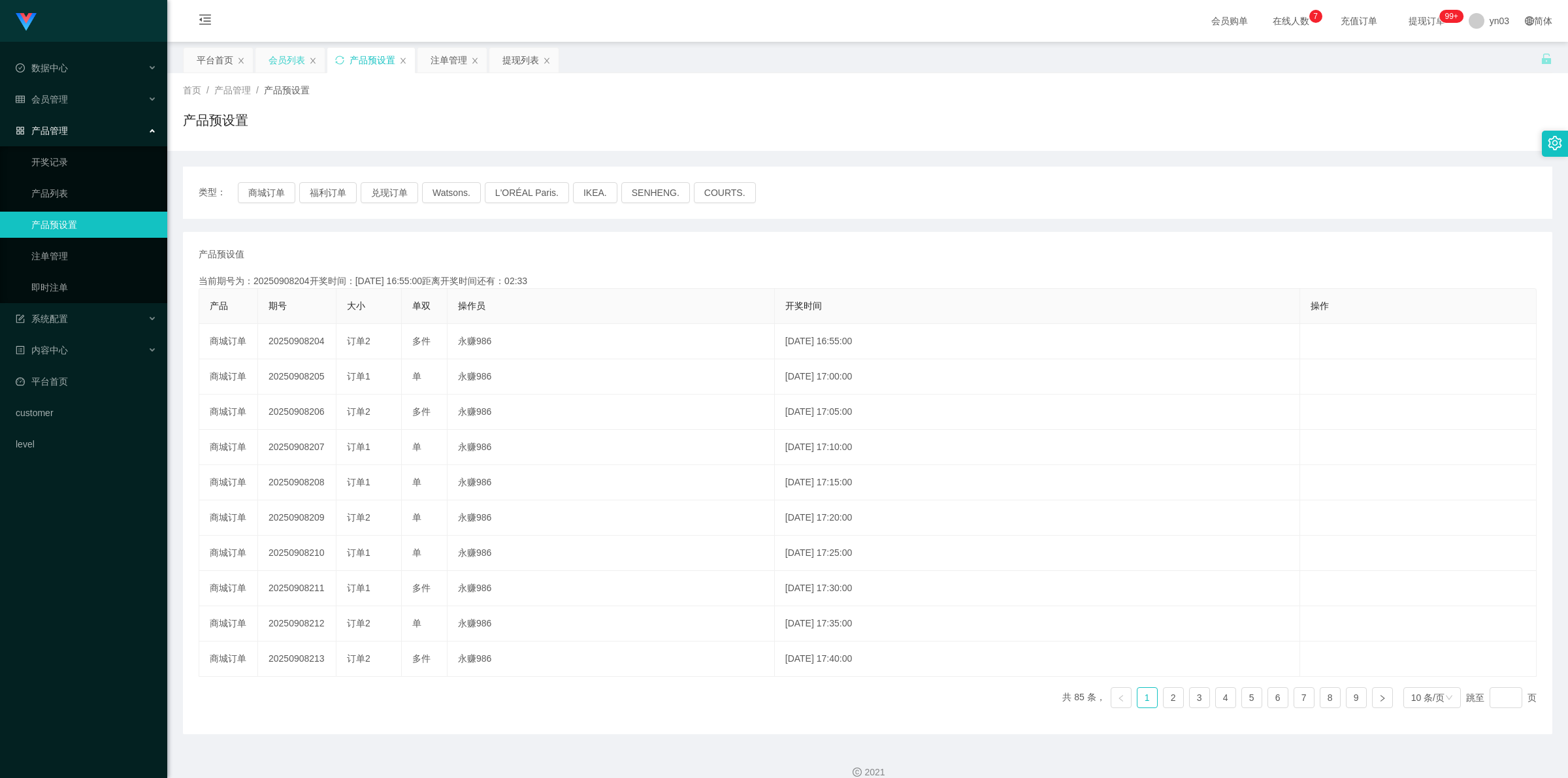
click at [276, 55] on div "会员列表" at bounding box center [286, 60] width 36 height 25
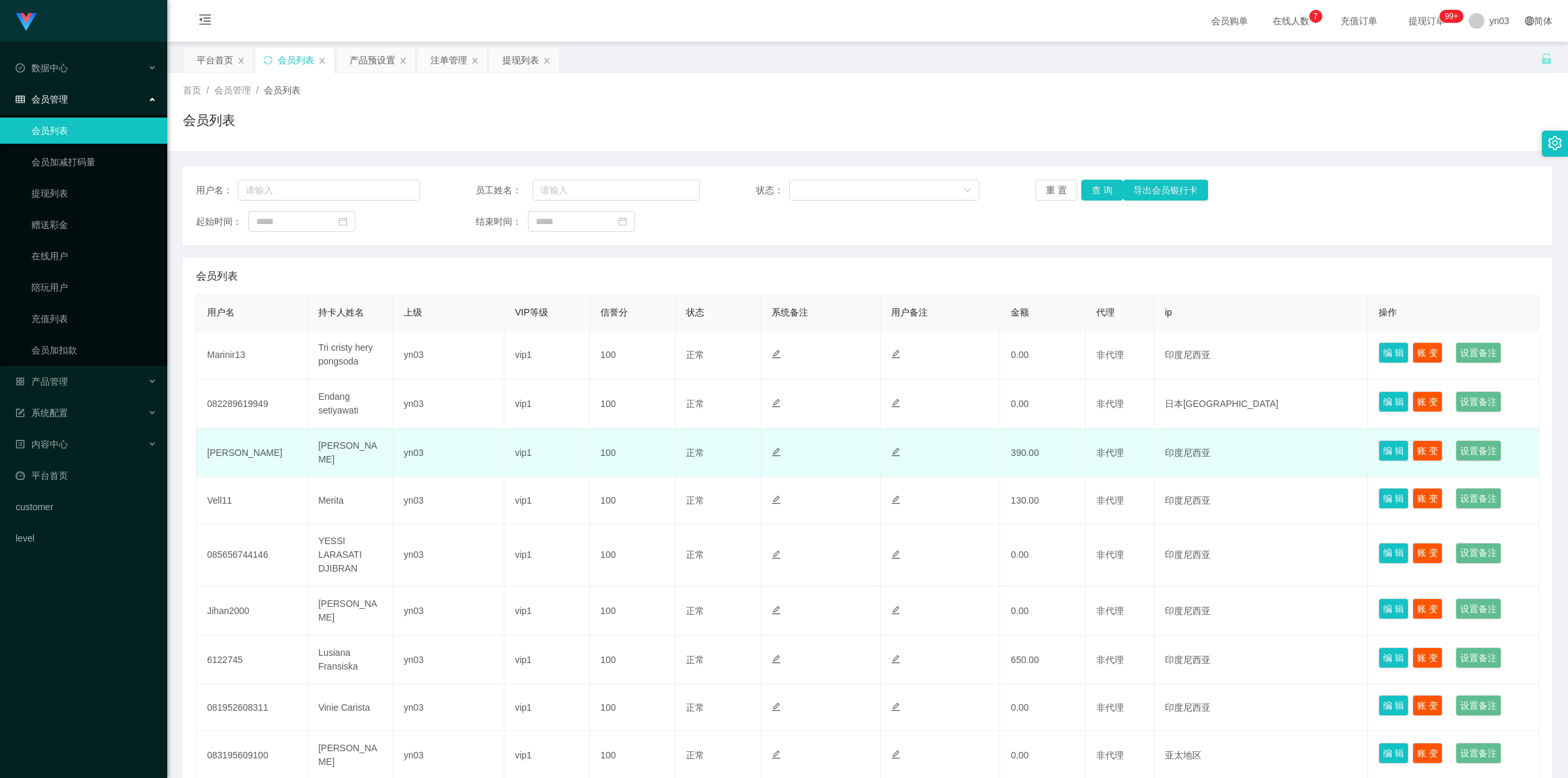
click at [224, 455] on td "[PERSON_NAME]" at bounding box center [252, 453] width 111 height 49
click at [222, 454] on td "[PERSON_NAME]" at bounding box center [252, 453] width 111 height 49
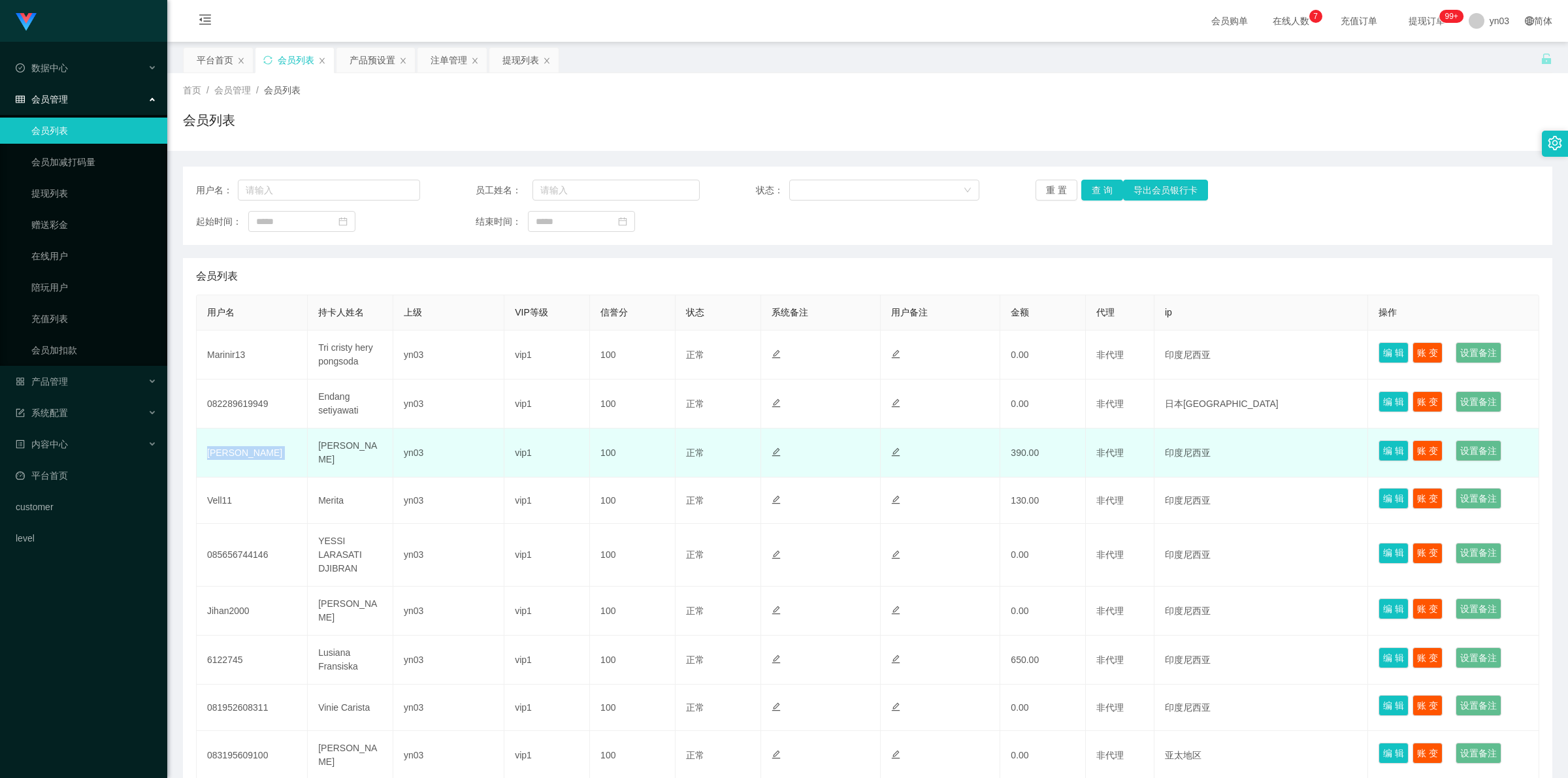
copy td "[PERSON_NAME]"
